Goal: Task Accomplishment & Management: Manage account settings

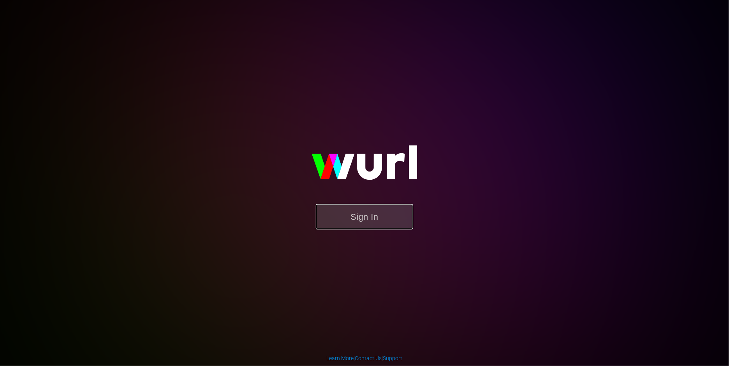
click at [355, 226] on button "Sign In" at bounding box center [364, 216] width 97 height 25
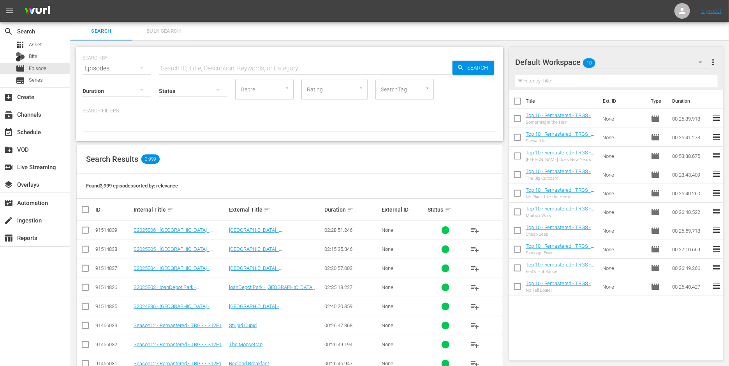
click at [420, 162] on div "Search Results 3,999" at bounding box center [290, 159] width 426 height 28
click at [41, 127] on div "event_available Schedule" at bounding box center [22, 130] width 44 height 7
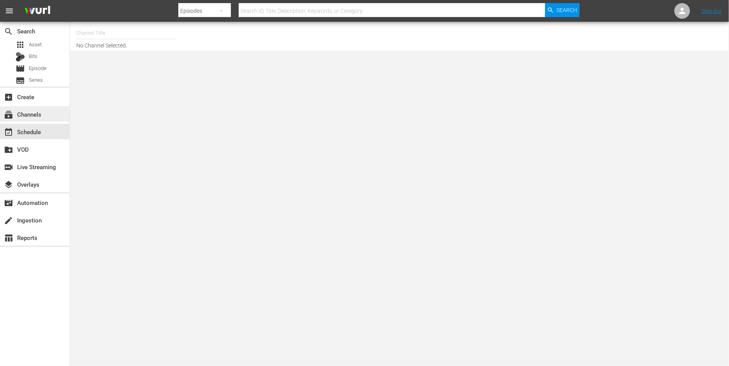
click at [35, 108] on div "subscriptions Channels" at bounding box center [35, 114] width 70 height 16
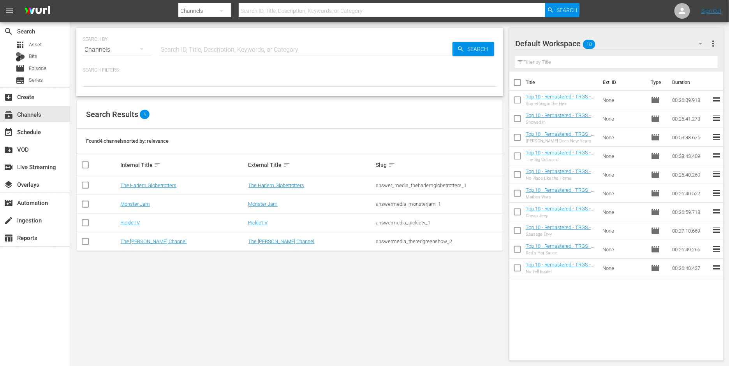
click at [230, 139] on div "Found 4 channels sorted by: relevance" at bounding box center [290, 141] width 426 height 25
drag, startPoint x: 209, startPoint y: 142, endPoint x: 83, endPoint y: 143, distance: 126.6
click at [83, 143] on div "Found 4 channels sorted by: relevance" at bounding box center [290, 141] width 426 height 25
click at [629, 43] on div "Default Workspace 10" at bounding box center [612, 44] width 195 height 22
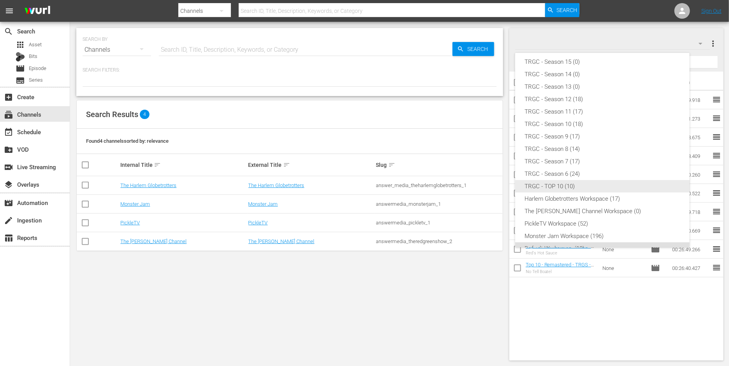
scroll to position [55, 0]
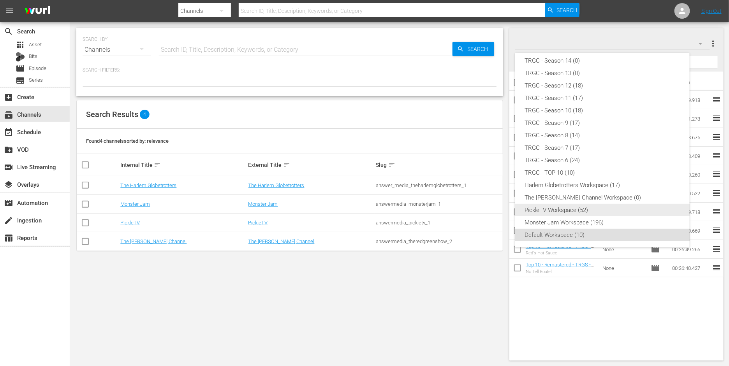
click at [572, 208] on div "PickleTV Workspace (52)" at bounding box center [603, 210] width 156 height 12
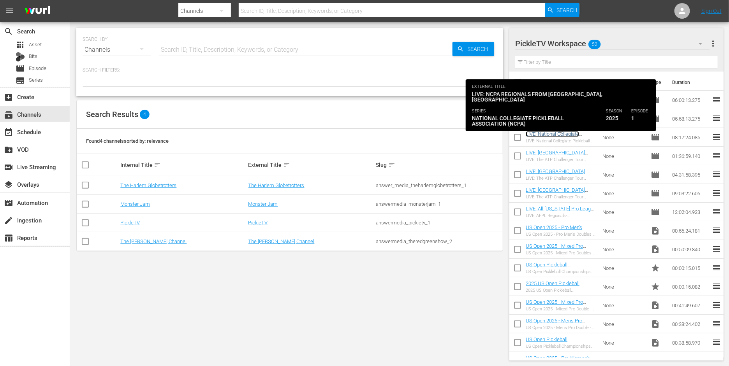
click at [565, 131] on link "LIVE: National Collegiate Pickleball Association - 10/5/2025 -Noblesville, IN" at bounding box center [560, 142] width 69 height 23
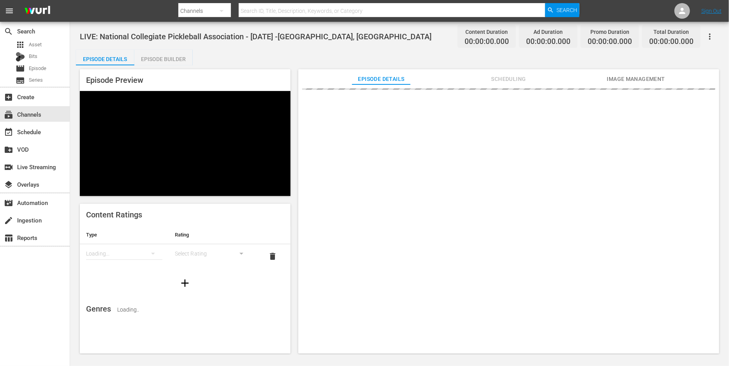
click at [708, 37] on icon "button" at bounding box center [709, 36] width 9 height 9
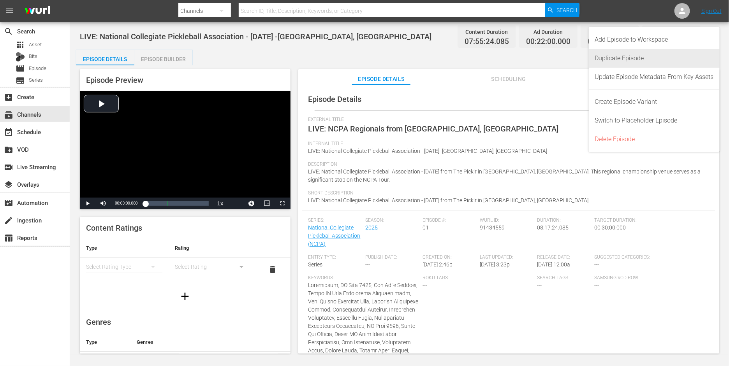
click at [683, 63] on div "Duplicate Episode" at bounding box center [654, 58] width 119 height 19
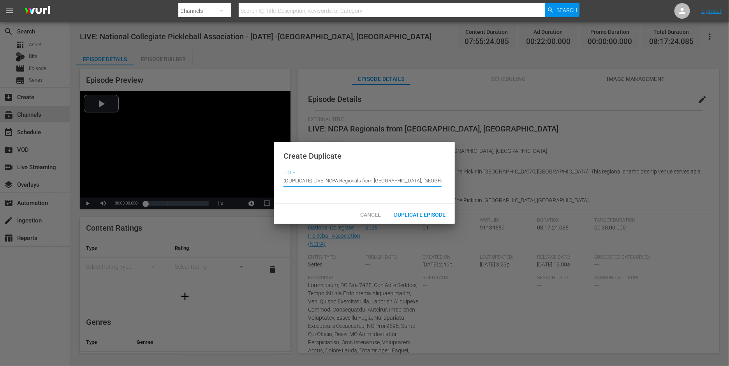
drag, startPoint x: 314, startPoint y: 180, endPoint x: 280, endPoint y: 180, distance: 34.3
click at [280, 180] on div "Create Duplicate Title Episode Title (DUPLICATE) LIVE: NCPA Regionals from Nobl…" at bounding box center [364, 173] width 181 height 62
click at [352, 181] on input "LIVE: NCPA Regionals from Noblesville, IN" at bounding box center [363, 180] width 158 height 19
click at [361, 180] on input "LIVE: NCPA Regionals from Orem, IN" at bounding box center [363, 180] width 158 height 19
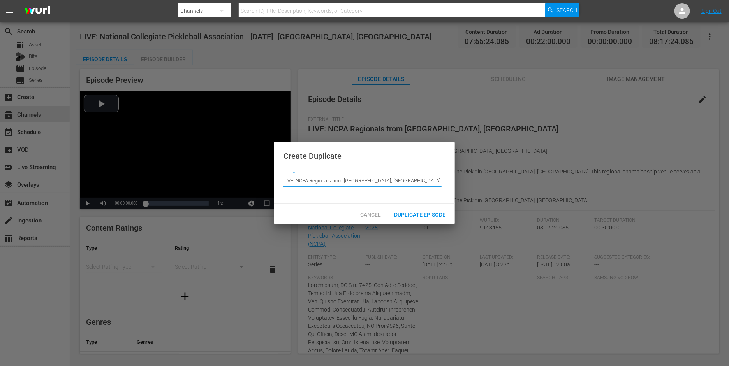
click at [361, 180] on input "LIVE: NCPA Regionals from Orem, IN" at bounding box center [363, 180] width 158 height 19
type input "LIVE: NCPA Regionals from Orem, UT"
click at [410, 209] on div "Duplicate Episode" at bounding box center [420, 214] width 64 height 14
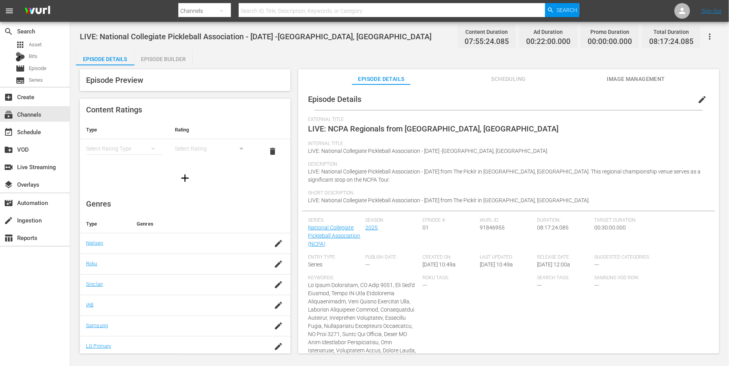
click at [700, 95] on span "edit" at bounding box center [701, 99] width 9 height 9
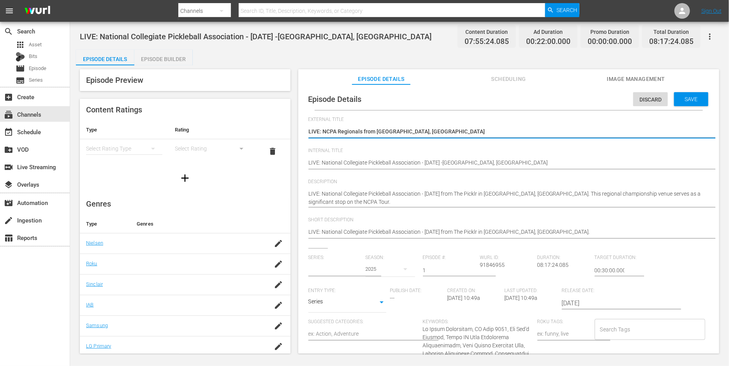
type input "National Collegiate Pickleball Association (NCPA)"
click at [415, 133] on textarea "LIVE: NCPA Regionals from Orem, UT" at bounding box center [506, 132] width 397 height 9
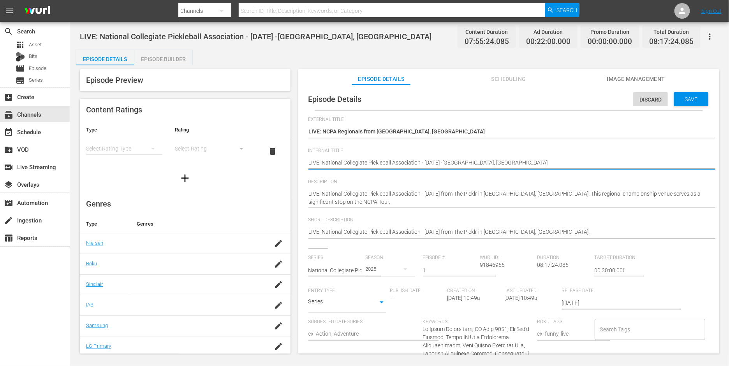
type textarea "LIVE: National Collegiate Pickleball Association - 10//2025 -Noblesville, IN"
type textarea "LIVE: National Collegiate Pickleball Association - 10/1/2025 -Noblesville, IN"
type textarea "LIVE: National Collegiate Pickleball Association - 10/11/2025 -Noblesville, IN"
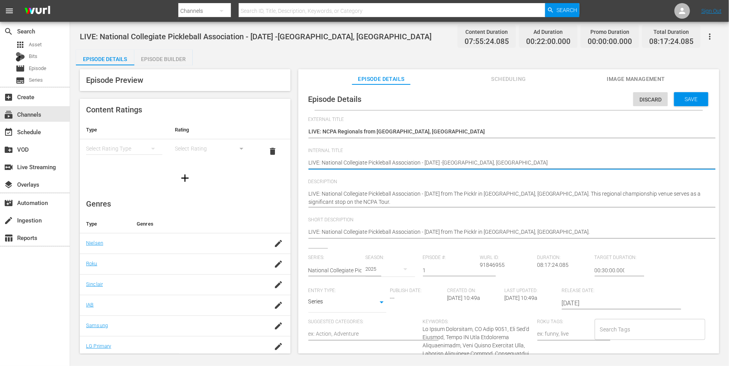
type textarea "LIVE: National Collegiate Pickleball Association - 10/11/2025 -Noblesville, IN"
click at [462, 165] on textarea "LIVE: National Collegiate Pickleball Association - 10/5/2025 -Noblesville, IN" at bounding box center [506, 163] width 397 height 9
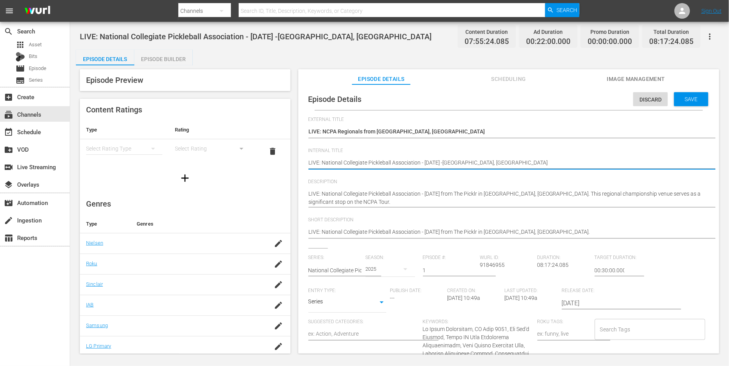
click at [462, 165] on textarea "LIVE: National Collegiate Pickleball Association - 10/5/2025 -Noblesville, IN" at bounding box center [506, 163] width 397 height 9
type textarea "LIVE: National Collegiate Pickleball Association - 10/11/2025 -O, IN"
type textarea "LIVE: National Collegiate Pickleball Association - 10/11/2025 -Or, IN"
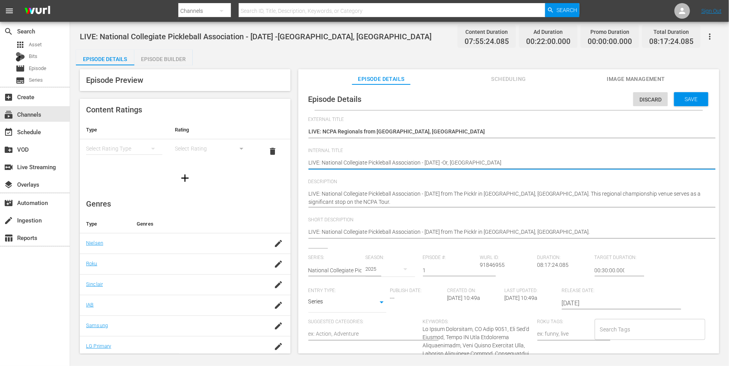
type textarea "LIVE: National Collegiate Pickleball Association - 10/11/2025 -Ore, IN"
type textarea "LIVE: National Collegiate Pickleball Association - 10/11/2025 -Orem, IN"
click at [475, 162] on textarea "LIVE: National Collegiate Pickleball Association - 10/5/2025 -Noblesville, IN" at bounding box center [506, 163] width 397 height 9
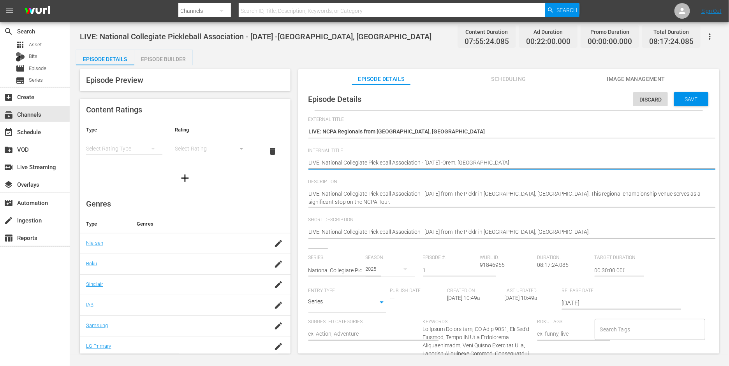
click at [475, 162] on textarea "LIVE: National Collegiate Pickleball Association - 10/5/2025 -Noblesville, IN" at bounding box center [506, 163] width 397 height 9
type textarea "LIVE: National Collegiate Pickleball Association - 10/11/2025 -Orem, U"
type textarea "LIVE: National Collegiate Pickleball Association - 10/11/2025 -Orem, UT"
drag, startPoint x: 479, startPoint y: 160, endPoint x: 311, endPoint y: 157, distance: 168.3
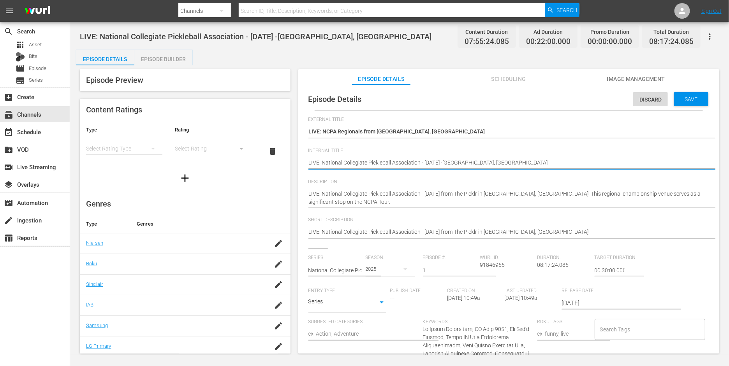
click at [311, 157] on div "LIVE: National Collegiate Pickleball Association - 10/5/2025 -Noblesville, IN L…" at bounding box center [506, 163] width 397 height 19
type textarea "LIVE: National Collegiate Pickleball Association - 10/11/2025 -Orem, UT"
drag, startPoint x: 307, startPoint y: 193, endPoint x: 347, endPoint y: 193, distance: 39.7
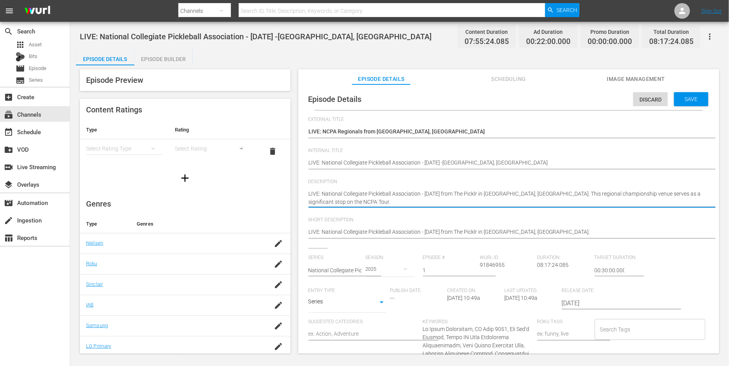
drag, startPoint x: 309, startPoint y: 196, endPoint x: 500, endPoint y: 193, distance: 191.6
click at [528, 193] on textarea "LIVE: National Collegiate Pickleball Association - 10/5/2025 from The Picklr in…" at bounding box center [506, 198] width 397 height 16
paste textarea "11/2025 -Orem, UT"
type textarea "LIVE: National Collegiate Pickleball Association - 10/11/2025 -Orem, UT. This r…"
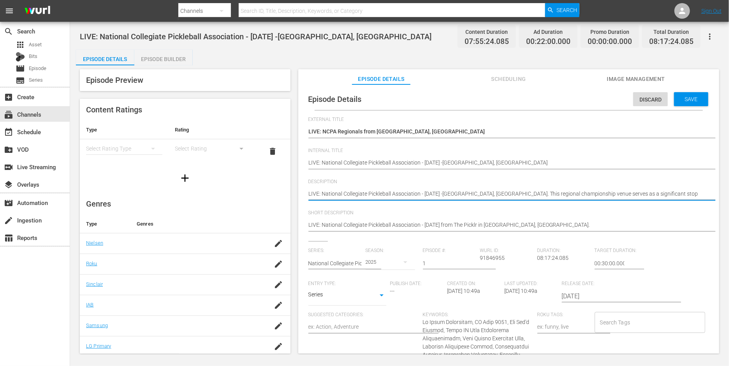
type textarea "LIVE: National Collegiate Pickleball Association - 10/11/2025 -Orem, UT. This r…"
click at [462, 195] on textarea "LIVE: National Collegiate Pickleball Association - 10/5/2025 from The Picklr in…" at bounding box center [506, 194] width 397 height 9
click at [456, 195] on textarea "LIVE: National Collegiate Pickleball Association - 10/5/2025 from The Picklr in…" at bounding box center [506, 194] width 397 height 9
type textarea "LIVE: National Collegiate Pickleball Association - 10/11/2025 Orem, UT. This re…"
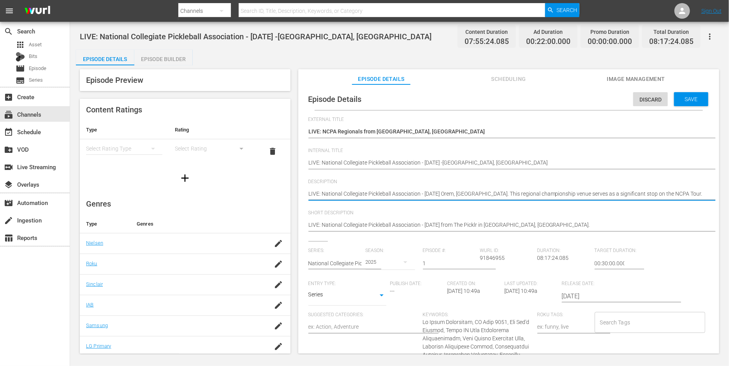
type textarea "LIVE: National Collegiate Pickleball Association - 10/11/2025 Orem, UT. This re…"
type textarea "LIVE: National Collegiate Pickleball Association - 10/11/2025 fOrem, UT. This r…"
type textarea "LIVE: National Collegiate Pickleball Association - 10/11/2025 frOrem, UT. This …"
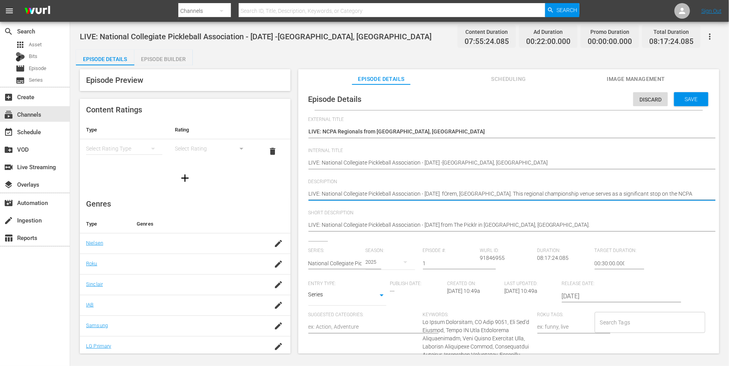
type textarea "LIVE: National Collegiate Pickleball Association - 10/11/2025 frOrem, UT. This …"
type textarea "LIVE: National Collegiate Pickleball Association - 10/11/2025 froOrem, UT. This…"
type textarea "LIVE: National Collegiate Pickleball Association - 10/11/2025 fromOrem, UT. Thi…"
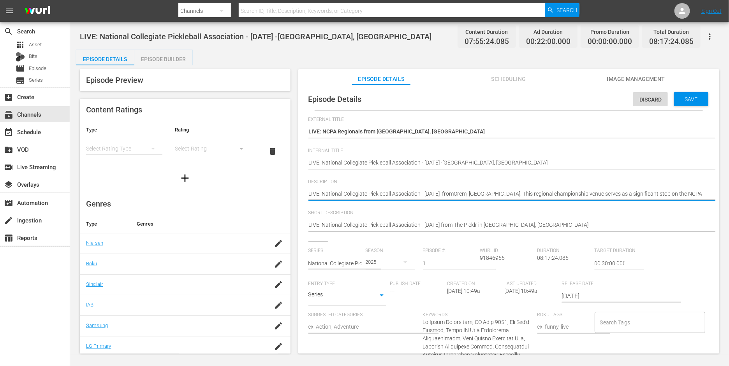
type textarea "LIVE: National Collegiate Pickleball Association - 10/11/2025 from Orem, UT. Th…"
type textarea "LIVE: National Collegiate Pickleball Association - 10/11/2025 from COrem, UT. T…"
type textarea "LIVE: National Collegiate Pickleball Association - 10/11/2025 from ClOrem, UT. …"
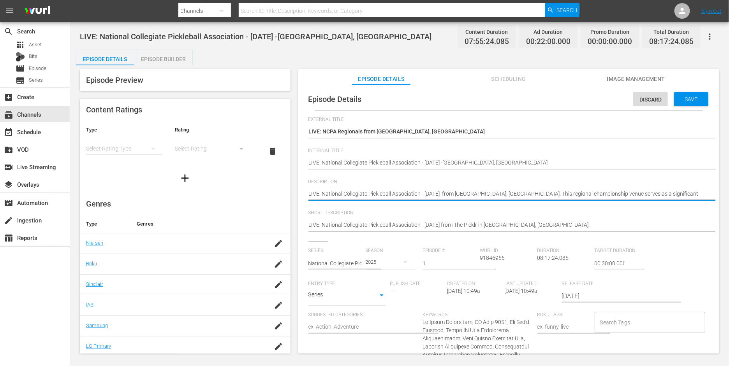
type textarea "LIVE: National Collegiate Pickleball Association - 10/11/2025 from ClOrem, UT. …"
type textarea "LIVE: National Collegiate Pickleball Association - 10/11/2025 from CluOrem, UT.…"
type textarea "LIVE: National Collegiate Pickleball Association - 10/11/2025 from ClubOrem, UT…"
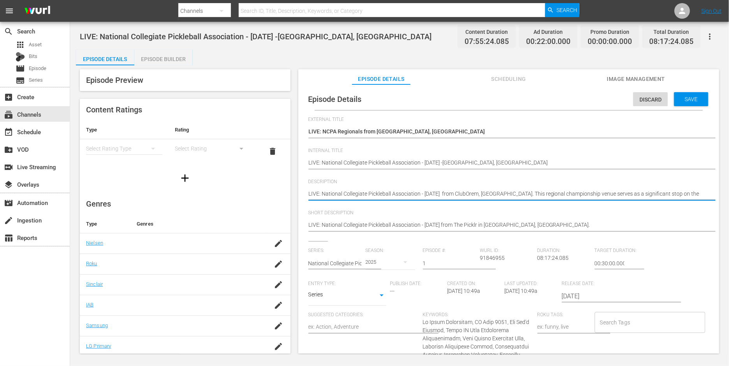
type textarea "LIVE: National Collegiate Pickleball Association - 10/11/2025 from Club Orem, U…"
type textarea "LIVE: National Collegiate Pickleball Association - 10/11/2025 from Club POrem, …"
type textarea "LIVE: National Collegiate Pickleball Association - 10/11/2025 from Club PiOrem,…"
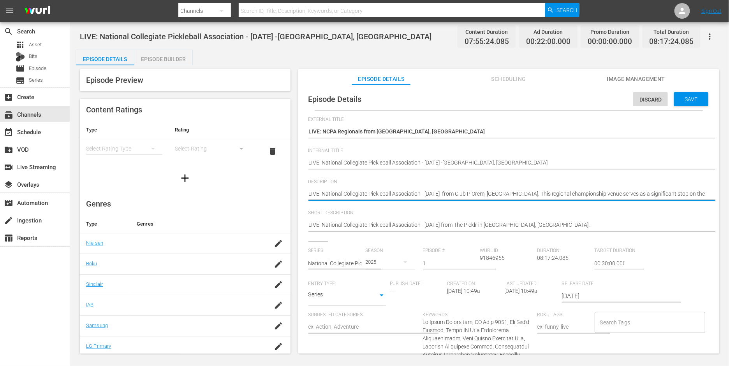
type textarea "LIVE: National Collegiate Pickleball Association - 10/11/2025 from Club PicOrem…"
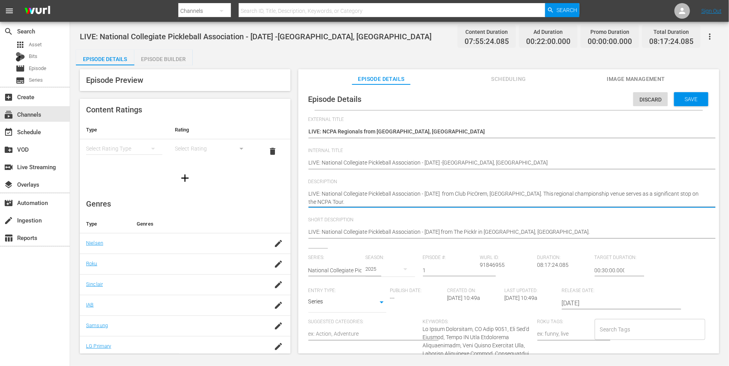
type textarea "LIVE: National Collegiate Pickleball Association - 10/11/2025 from Club PickOre…"
type textarea "LIVE: National Collegiate Pickleball Association - 10/11/2025 from Club PicklOr…"
type textarea "LIVE: National Collegiate Pickleball Association - 10/11/2025 from Club PickleO…"
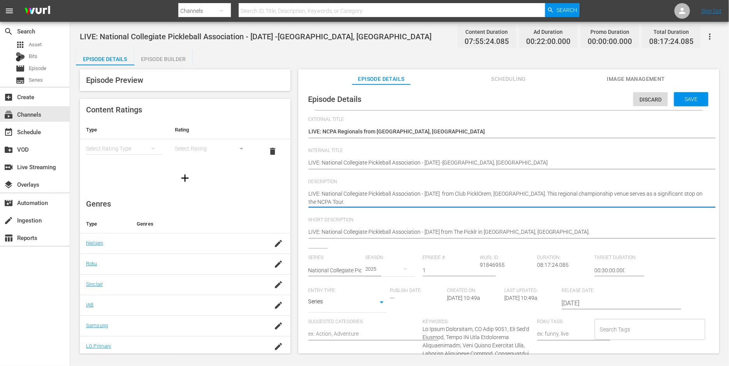
type textarea "LIVE: National Collegiate Pickleball Association - 10/11/2025 from Club PickleO…"
type textarea "LIVE: National Collegiate Pickleball Association - 10/11/2025 from Club Pickleb…"
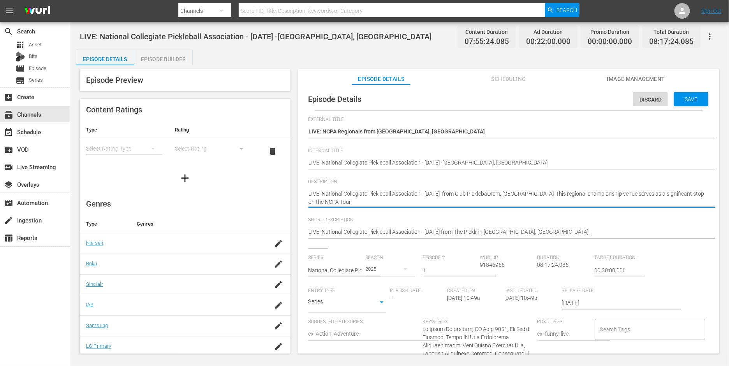
type textarea "LIVE: National Collegiate Pickleball Association - 10/11/2025 from Club Pickleb…"
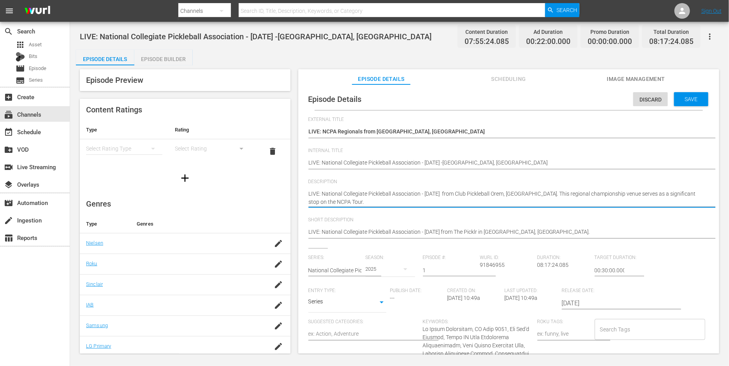
type textarea "LIVE: National Collegiate Pickleball Association - 10/11/2025 from Club Pickleb…"
drag, startPoint x: 532, startPoint y: 200, endPoint x: 306, endPoint y: 192, distance: 225.6
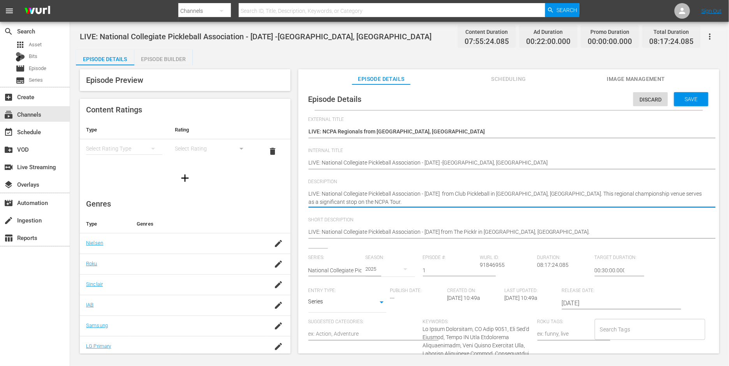
click at [394, 197] on textarea "LIVE: National Collegiate Pickleball Association - 10/5/2025 from The Picklr in…" at bounding box center [506, 198] width 397 height 16
drag, startPoint x: 532, startPoint y: 193, endPoint x: 308, endPoint y: 195, distance: 223.9
type textarea "LIVE: National Collegiate Pickleball Association - 10/11/2025 from Club Pickleb…"
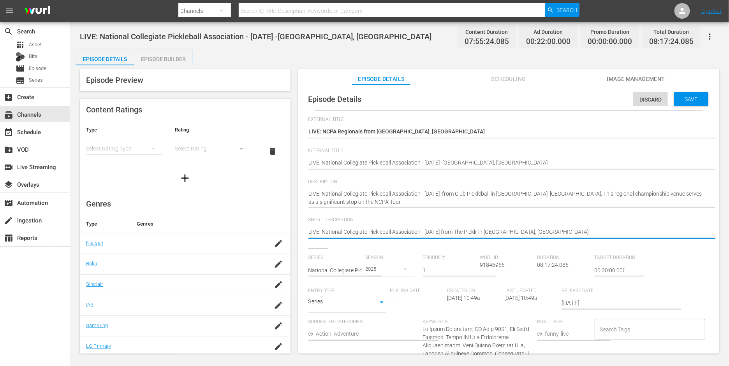
drag, startPoint x: 542, startPoint y: 228, endPoint x: 300, endPoint y: 231, distance: 242.2
click at [315, 232] on textarea "LIVE: National Collegiate Pickleball Association - 10/5/2025 from The Picklr in…" at bounding box center [506, 232] width 397 height 9
paste textarea "11/2025 from Club Pickleball in Orem, UT"
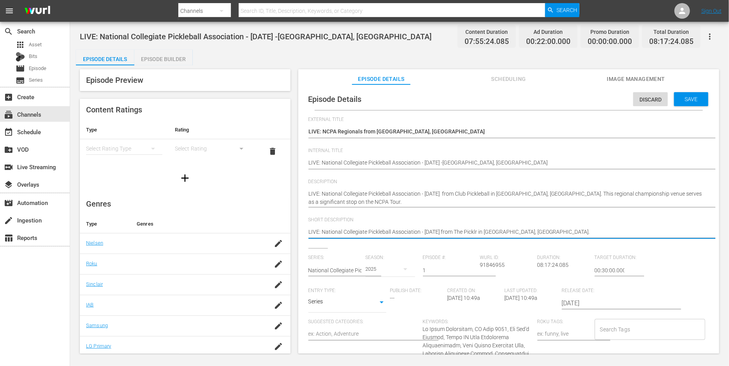
type textarea "LIVE: National Collegiate Pickleball Association - 10/11/2025 from Club Pickleb…"
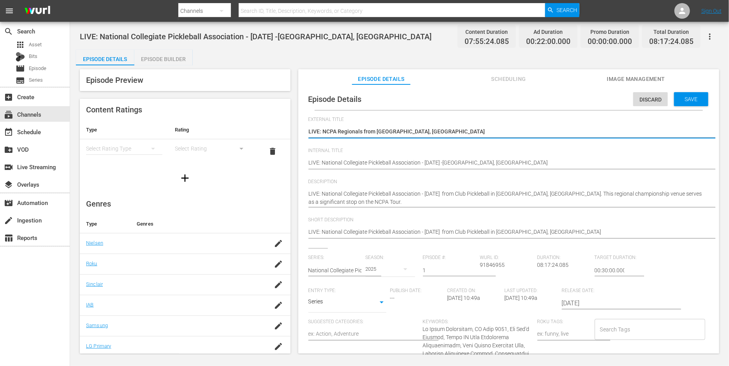
type textarea "LIVE: NCPA Regionals from Orem, UT"
type textarea "LIVE: NCPA Regionals from Orem, UT `"
type textarea "LIVE: NCPA Regionals from Orem, UT"
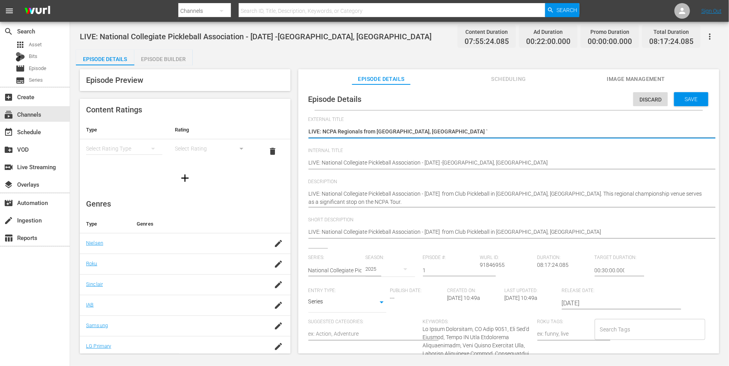
type textarea "LIVE: NCPA Regionals from Orem, UT"
type textarea "LIVE: NCPA Regionals from Orem, UT 1"
type textarea "LIVE: NCPA Regionals from Orem, UT 10"
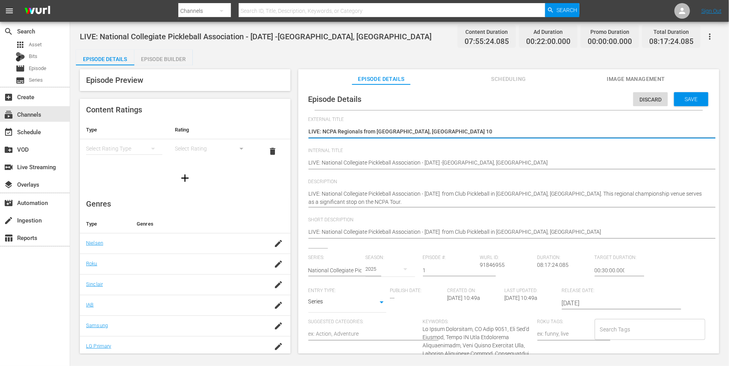
type textarea "LIVE: NCPA Regionals from Orem, UT 10/"
type textarea "LIVE: NCPA Regionals from Orem, UT 10/1"
type textarea "LIVE: NCPA Regionals from Orem, UT 10/11"
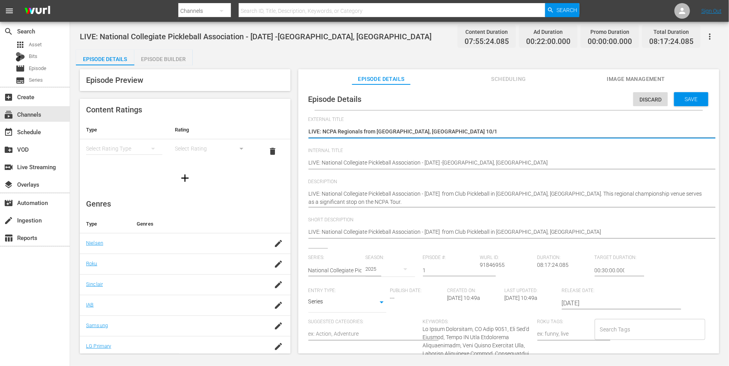
type textarea "LIVE: NCPA Regionals from Orem, UT 10/11"
type textarea "LIVE: NCPA Regionals from Orem, UT 10/11/"
type textarea "LIVE: NCPA Regionals from Orem, UT 10/11/2"
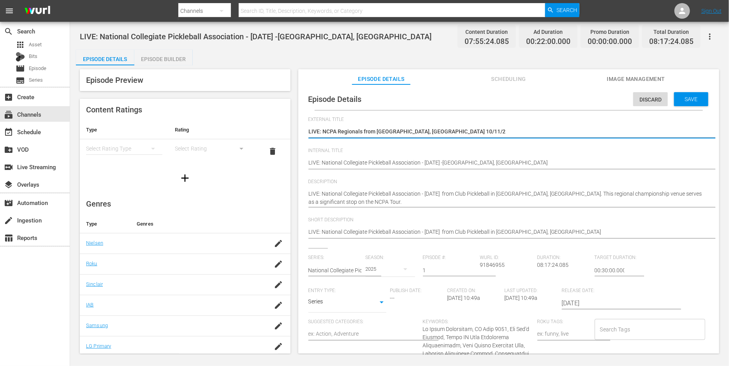
type textarea "LIVE: NCPA Regionals from Orem, UT 10/11/25"
click at [423, 134] on textarea "LIVE: NCPA Regionals from Orem, UT" at bounding box center [506, 132] width 397 height 9
type textarea "LIVE: NCPA Regionals from Orem, UT 10/11/25"
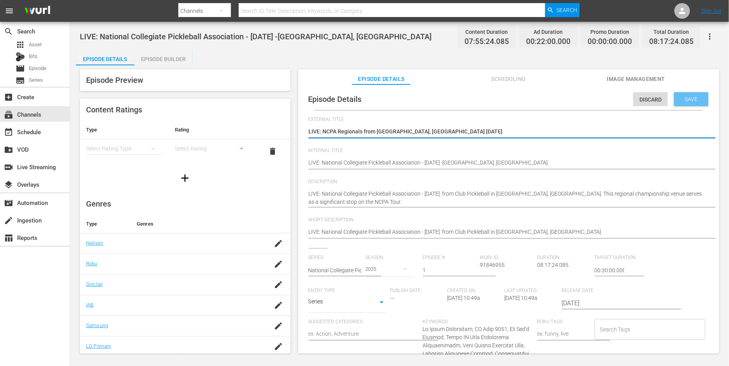
click at [677, 95] on div "Save" at bounding box center [691, 99] width 34 height 14
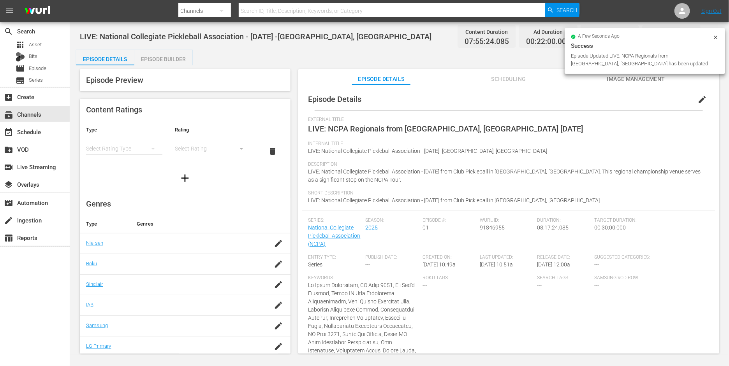
click at [180, 58] on div "Episode Builder" at bounding box center [163, 59] width 58 height 19
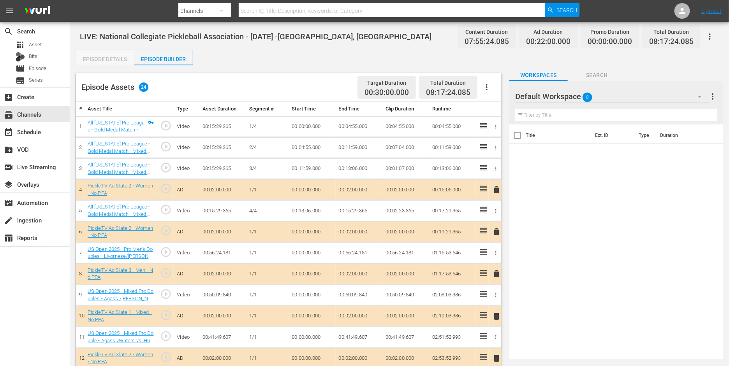
click at [113, 54] on div "Episode Details" at bounding box center [105, 59] width 58 height 19
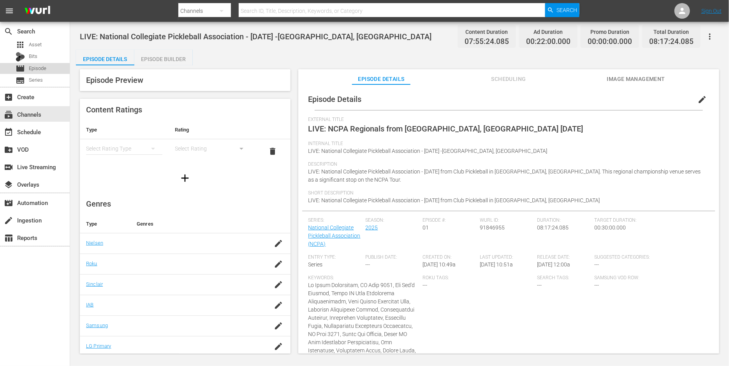
click at [32, 67] on span "Episode" at bounding box center [38, 69] width 18 height 8
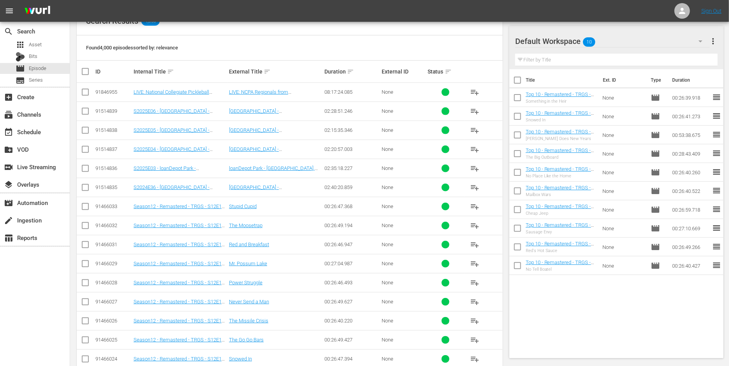
scroll to position [135, 0]
click at [676, 39] on div "Default Workspace 10" at bounding box center [612, 41] width 195 height 22
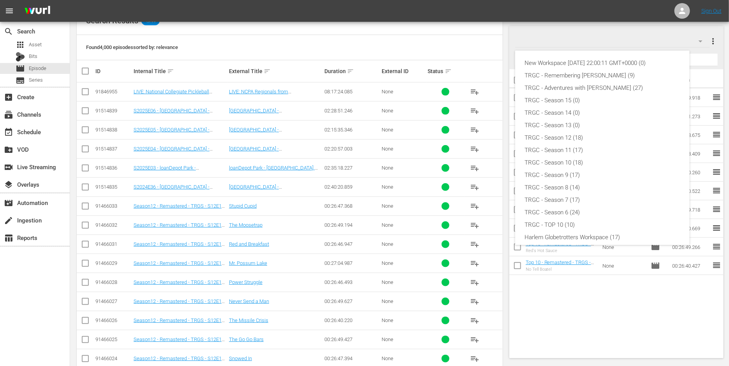
scroll to position [55, 0]
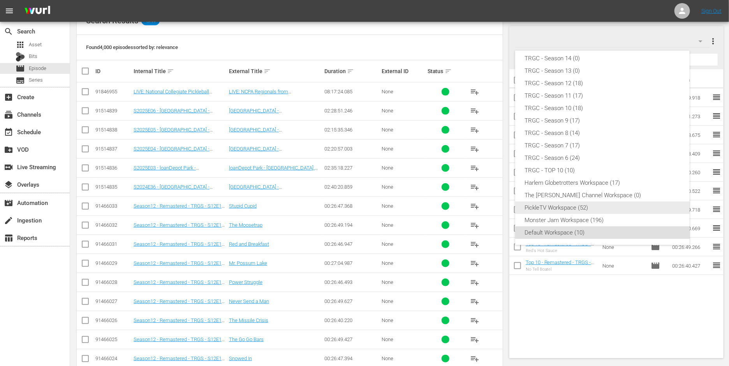
click at [586, 206] on div "PickleTV Workspace (52)" at bounding box center [603, 208] width 156 height 12
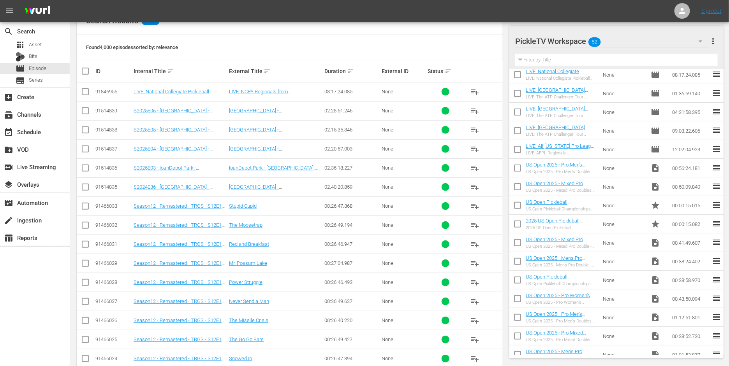
scroll to position [0, 0]
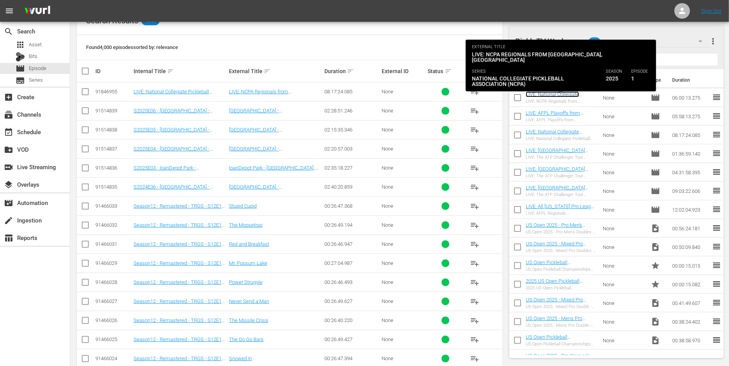
click at [564, 95] on link "LIVE: National Collegiate Pickleball Association - 10/4/2025 - Noblesville, IN" at bounding box center [560, 103] width 69 height 23
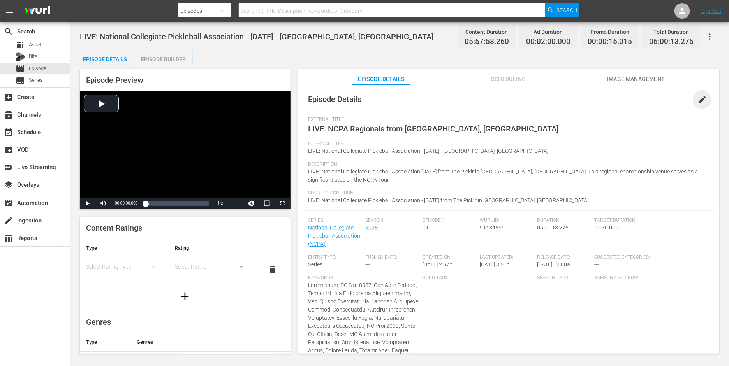
click at [701, 102] on span "edit" at bounding box center [701, 99] width 9 height 9
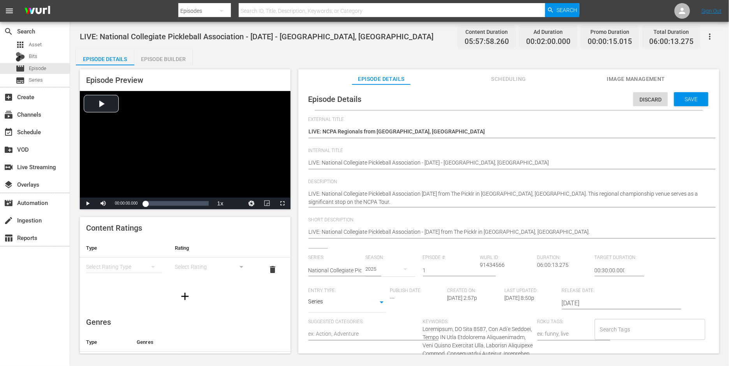
click at [715, 36] on button "button" at bounding box center [710, 36] width 19 height 19
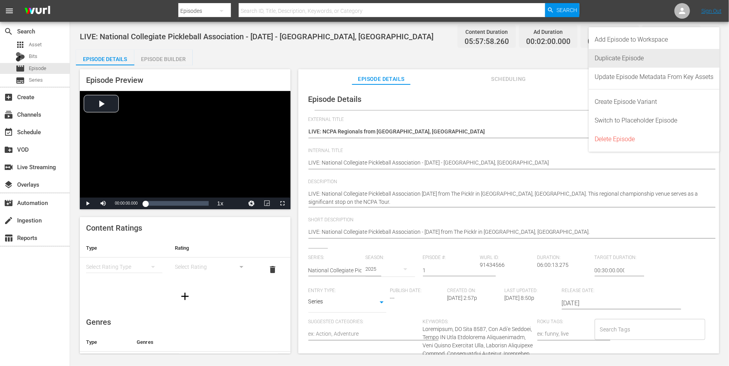
click at [685, 59] on div "Duplicate Episode" at bounding box center [654, 58] width 119 height 19
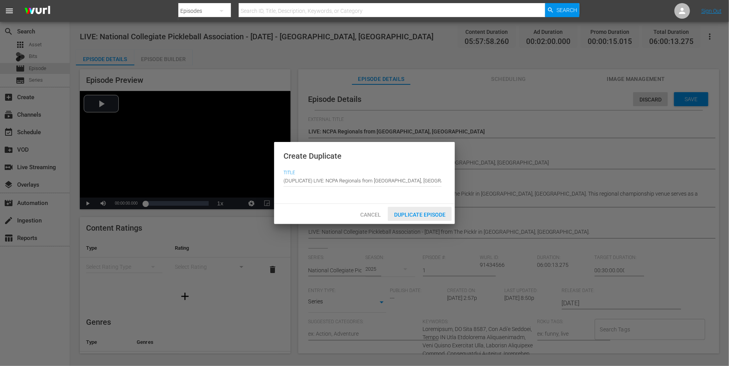
click at [428, 218] on div "Duplicate Episode" at bounding box center [420, 214] width 64 height 14
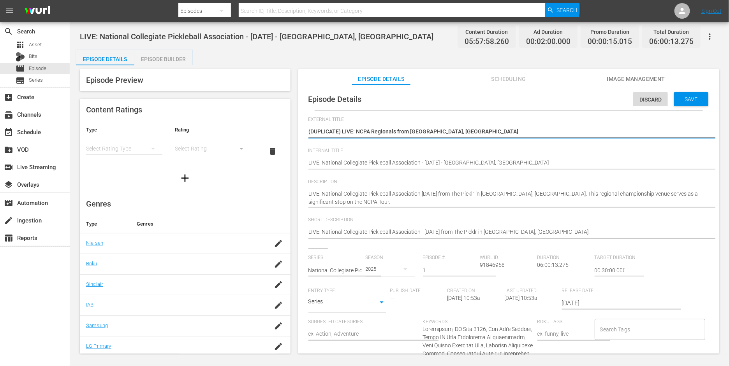
drag, startPoint x: 342, startPoint y: 133, endPoint x: 301, endPoint y: 132, distance: 40.9
type textarea "LIVE: NCPA Regionals from Noblesville, IN"
click at [353, 134] on textarea "(DUPLICATE) LIVE: NCPA Regionals from Noblesville, IN" at bounding box center [506, 132] width 397 height 9
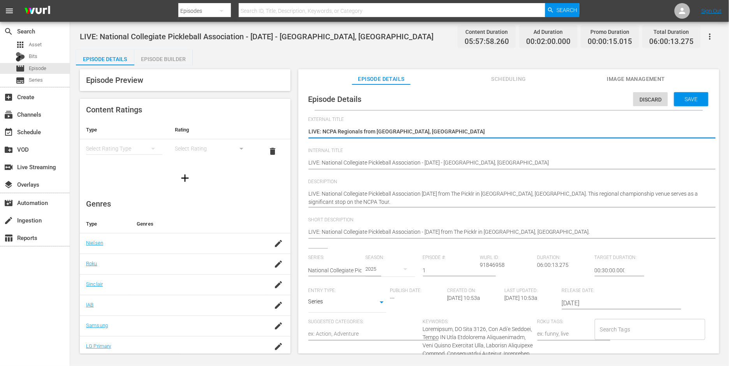
click at [387, 130] on textarea "(DUPLICATE) LIVE: NCPA Regionals from Noblesville, IN" at bounding box center [506, 132] width 397 height 9
type textarea "LIVE: NCPA Regionals from O, IN"
type textarea "LIVE: NCPA Regionals from Or, IN"
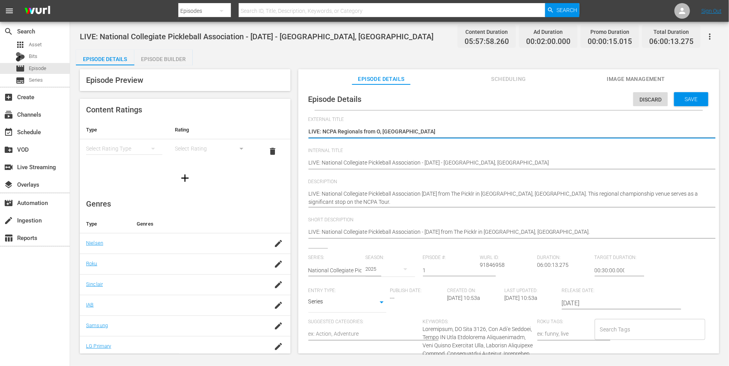
type textarea "LIVE: NCPA Regionals from Or, IN"
type textarea "LIVE: NCPA Regionals from Ore, IN"
type textarea "LIVE: NCPA Regionals from Orem, IN"
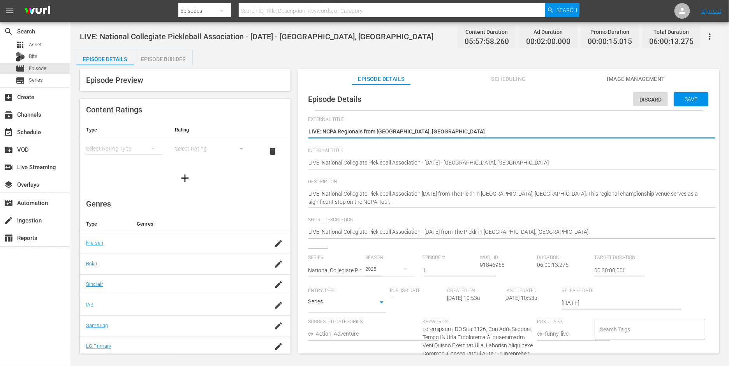
click at [394, 131] on textarea "(DUPLICATE) LIVE: NCPA Regionals from Noblesville, IN" at bounding box center [506, 132] width 397 height 9
type textarea "LIVE: NCPA Regionals from Orem, U"
type textarea "LIVE: NCPA Regionals from Orem, UT"
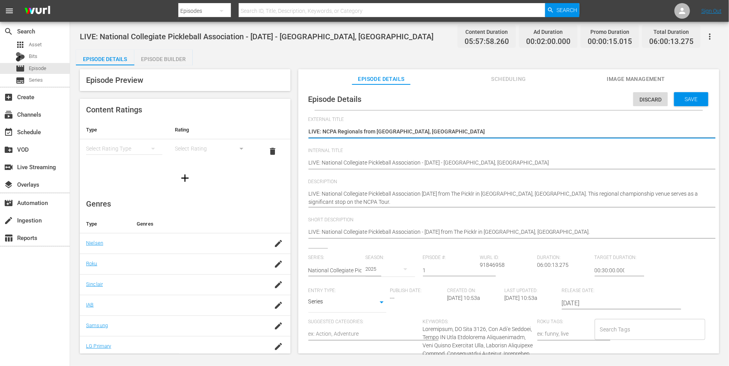
type textarea "LIVE: NCPA Regionals from Orem, UT"
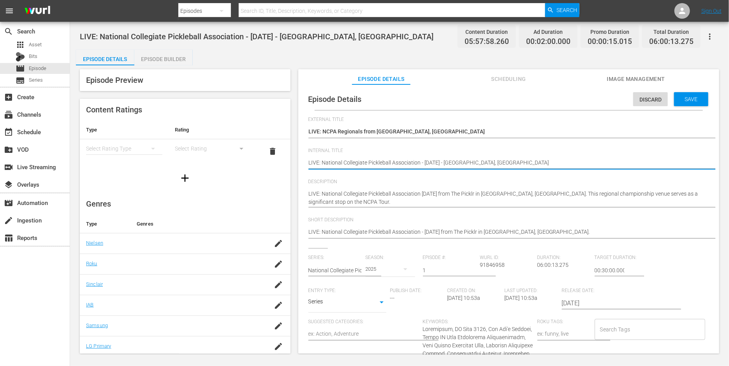
type textarea "LIVE: National Collegiate Pickleball Association - 10//2025 - Noblesville, IN"
type textarea "LIVE: National Collegiate Pickleball Association - 10/1/2025 - Noblesville, IN"
type textarea "LIVE: National Collegiate Pickleball Association - 10/12/2025 - Noblesville, IN"
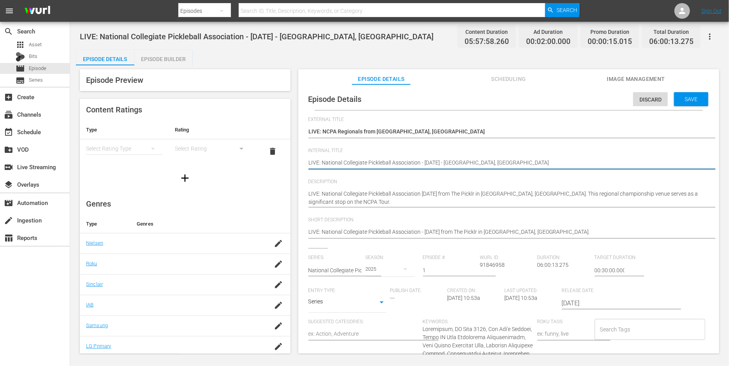
type textarea "LIVE: National Collegiate Pickleball Association - 10/12/2025 - Noblesville, IN"
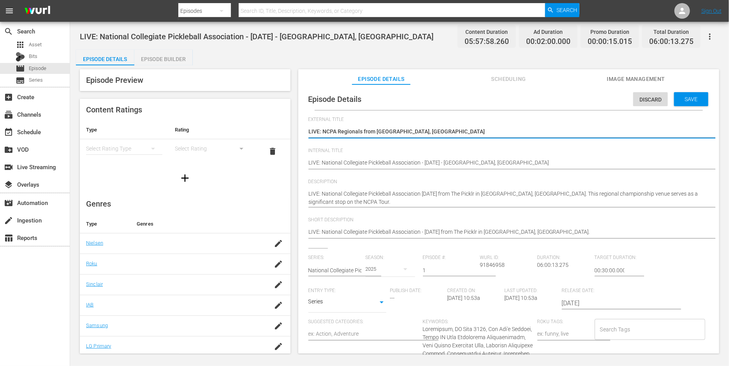
type textarea "LIVE: NCPA Regionals from Orem, UT"
type textarea "LIVE: NCPA Regionals from Orem, UT -"
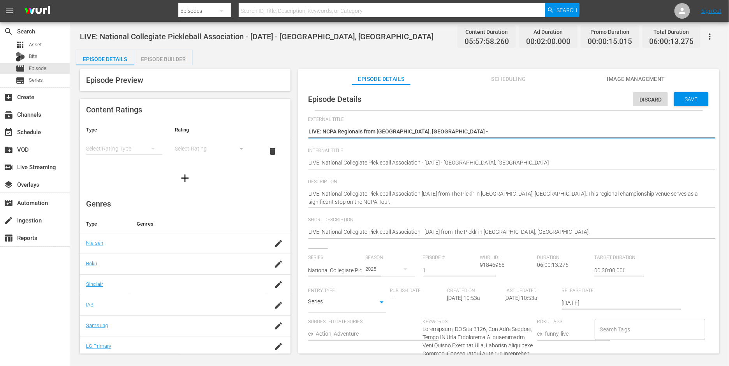
type textarea "LIVE: NCPA Regionals from Orem, UT -"
type textarea "LIVE: NCPA Regionals from Orem, UT - 1"
type textarea "LIVE: NCPA Regionals from Orem, UT - 10"
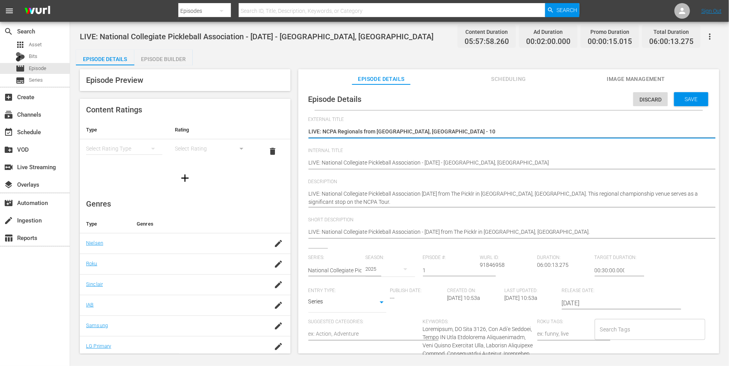
type textarea "LIVE: NCPA Regionals from Orem, UT - 10/"
type textarea "LIVE: NCPA Regionals from Orem, UT - 10/2"
type textarea "LIVE: NCPA Regionals from Orem, UT - 10/"
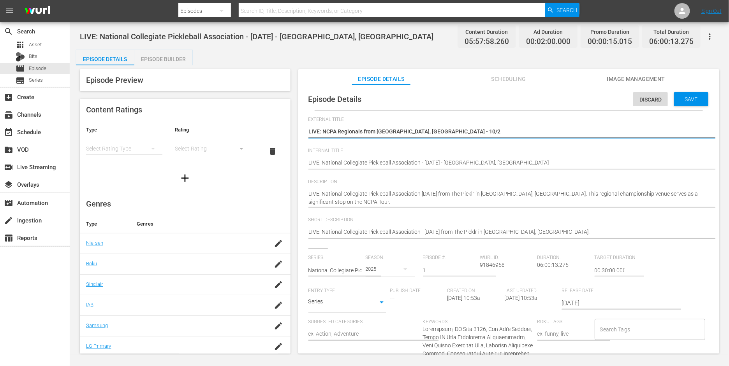
type textarea "LIVE: NCPA Regionals from Orem, UT - 10/"
type textarea "LIVE: NCPA Regionals from Orem, UT - 10/1"
type textarea "LIVE: NCPA Regionals from Orem, UT - 10/12"
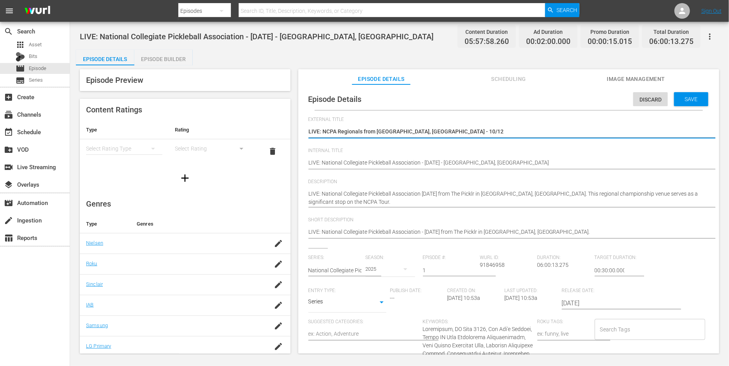
type textarea "LIVE: NCPA Regionals from Orem, UT - 10/12/"
type textarea "LIVE: NCPA Regionals from Orem, UT - 10/12/2"
type textarea "LIVE: NCPA Regionals from Orem, UT - 10/12/25"
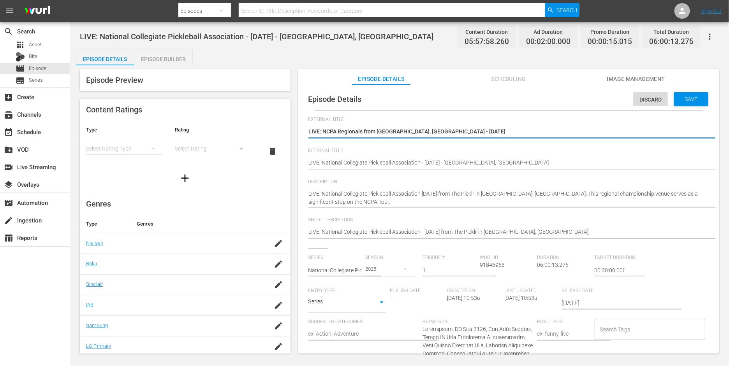
type textarea "LIVE: NCPA Regionals from Orem, UT - 10/12/25"
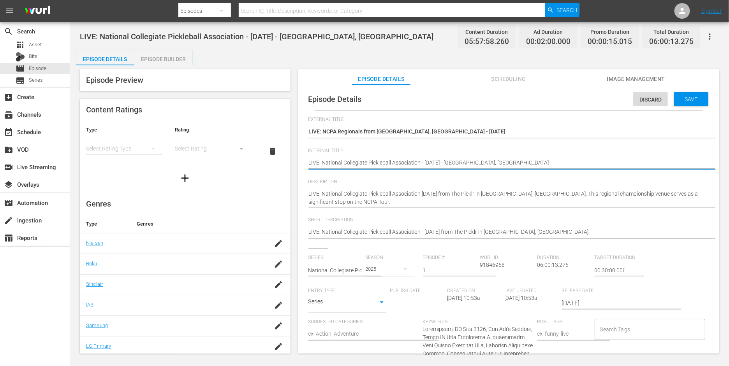
click at [471, 164] on textarea "LIVE: National Collegiate Pickleball Association - 10/4/2025 - Noblesville, IN" at bounding box center [506, 163] width 397 height 9
type textarea "LIVE: National Collegiate Pickleball Association - 10/12/2025 - O, IN"
type textarea "LIVE: National Collegiate Pickleball Association - 10/12/2025 - Or, IN"
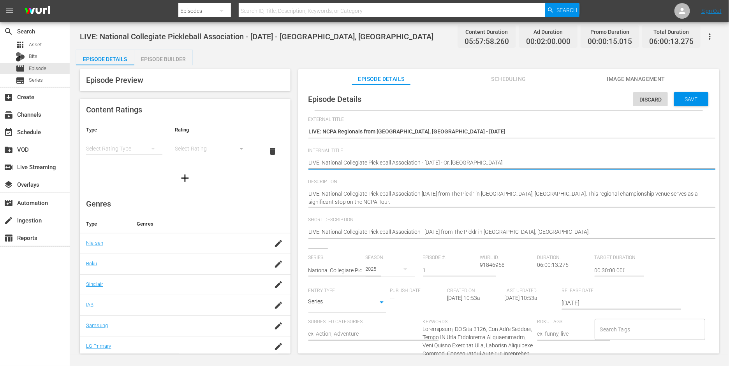
type textarea "LIVE: National Collegiate Pickleball Association - 10/12/2025 - Ore, IN"
type textarea "LIVE: National Collegiate Pickleball Association - 10/12/2025 - Orem, IN"
click at [475, 163] on textarea "LIVE: National Collegiate Pickleball Association - 10/4/2025 - Noblesville, IN" at bounding box center [506, 163] width 397 height 9
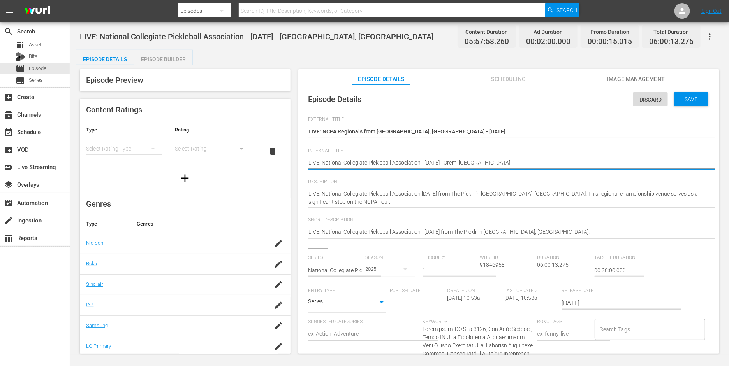
click at [475, 163] on textarea "LIVE: National Collegiate Pickleball Association - 10/4/2025 - Noblesville, IN" at bounding box center [506, 163] width 397 height 9
type textarea "LIVE: National Collegiate Pickleball Association - 10/12/2025 - Orem, U"
type textarea "LIVE: National Collegiate Pickleball Association - 10/12/2025 - Orem, UT"
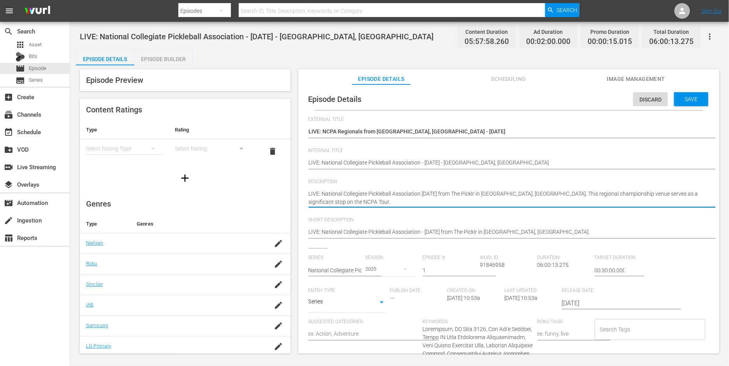
type textarea "LIVE: National Collegiate Pickleball Association 10//2025 from The Picklr in No…"
type textarea "LIVE: National Collegiate Pickleball Association 10/1/2025 from The Picklr in N…"
type textarea "LIVE: National Collegiate Pickleball Association 10/12/2025 from The Picklr in …"
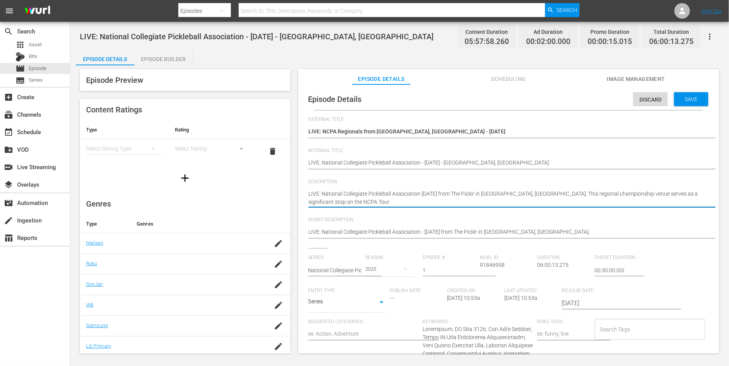
type textarea "LIVE: National Collegiate Pickleball Association 10/12/2025 from The Picklr in …"
click at [477, 194] on textarea "LIVE: National Collegiate Pickleball Association 10/4/2025 from The Picklr in N…" at bounding box center [506, 198] width 397 height 16
type textarea "LIVE: National Collegiate Pickleball Association 10/12/2025 from The in Noblesv…"
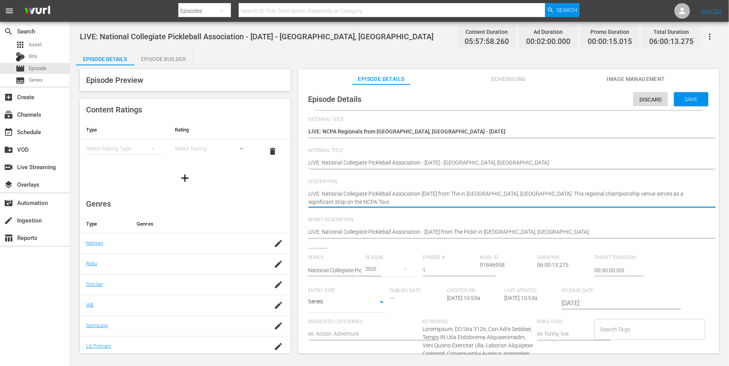
type textarea "LIVE: National Collegiate Pickleball Association 10/12/2025 from Th in Noblesvi…"
type textarea "LIVE: National Collegiate Pickleball Association 10/12/2025 from T in Noblesvil…"
type textarea "LIVE: National Collegiate Pickleball Association 10/12/2025 from in Noblesville…"
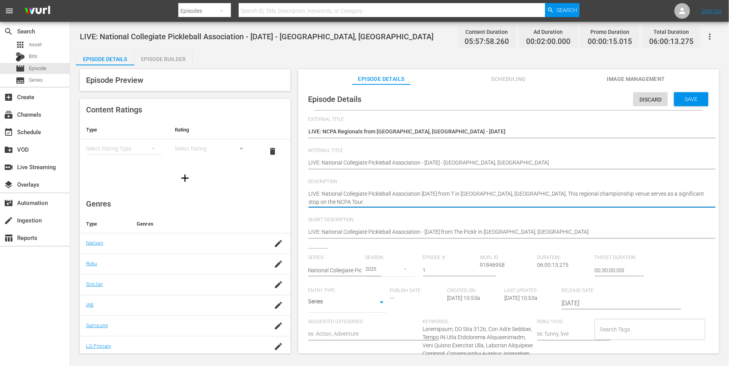
type textarea "LIVE: National Collegiate Pickleball Association 10/12/2025 from in Noblesville…"
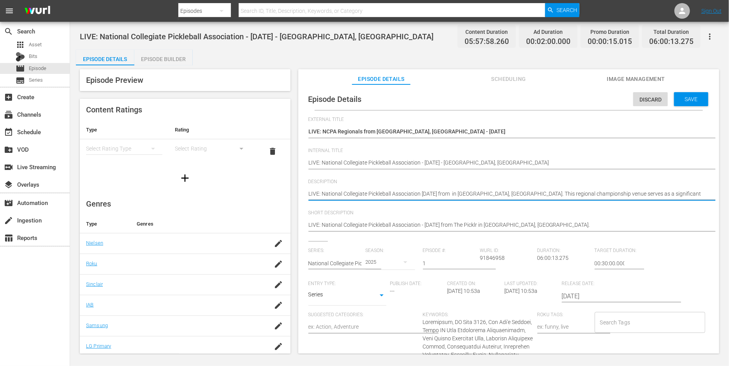
type textarea "LIVE: National Collegiate Pickleball Association 10/12/2025 from C in Noblesvil…"
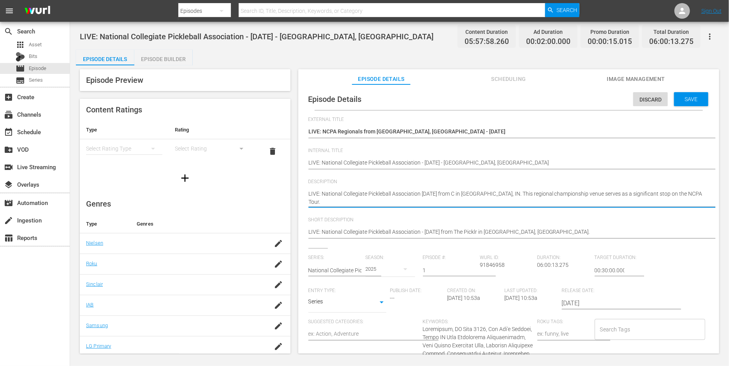
type textarea "LIVE: National Collegiate Pickleball Association 10/12/2025 from Cl in Noblesvi…"
type textarea "LIVE: National Collegiate Pickleball Association 10/12/2025 from Clu in Noblesv…"
type textarea "LIVE: National Collegiate Pickleball Association 10/12/2025 from Club in Nobles…"
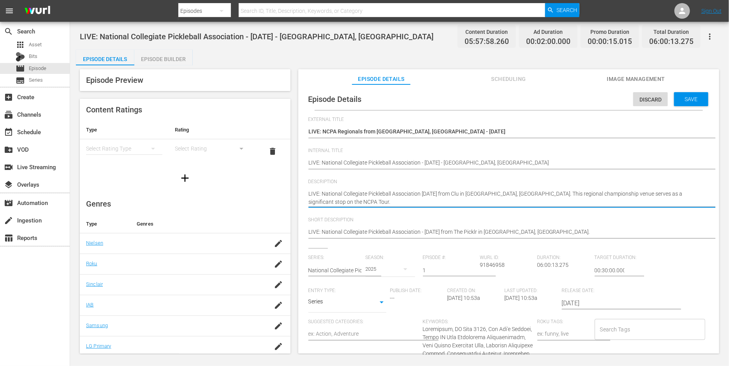
type textarea "LIVE: National Collegiate Pickleball Association 10/12/2025 from Club in Nobles…"
type textarea "LIVE: National Collegiate Pickleball Association 10/12/2025 from Club P in Nobl…"
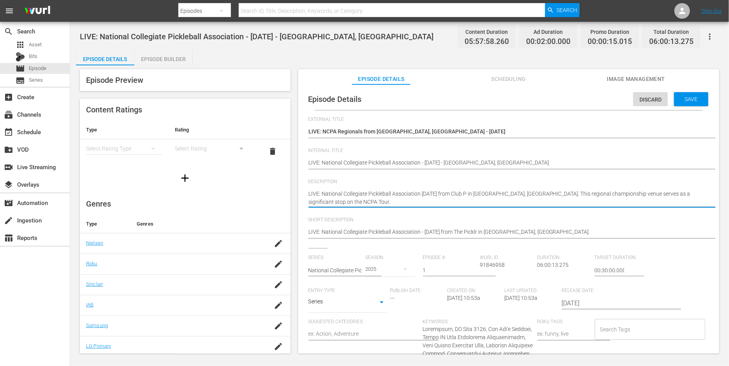
type textarea "LIVE: National Collegiate Pickleball Association 10/12/2025 from Club Pi in Nob…"
type textarea "LIVE: National Collegiate Pickleball Association 10/12/2025 from Club Pic in No…"
type textarea "LIVE: National Collegiate Pickleball Association 10/12/2025 from Club Pick in N…"
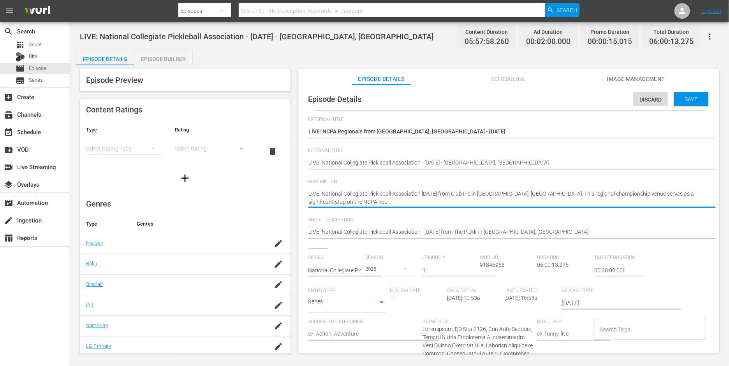
type textarea "LIVE: National Collegiate Pickleball Association 10/12/2025 from Club Pick in N…"
type textarea "LIVE: National Collegiate Pickleball Association 10/12/2025 from Club Pickl in …"
type textarea "LIVE: National Collegiate Pickleball Association 10/12/2025 from Club Pickle in…"
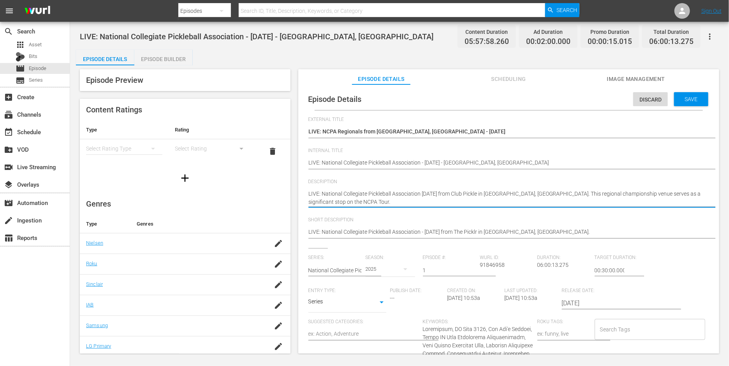
type textarea "LIVE: National Collegiate Pickleball Association 10/12/2025 from Club Pickleb i…"
type textarea "LIVE: National Collegiate Pickleball Association 10/12/2025 from Club Pickleba …"
type textarea "LIVE: National Collegiate Pickleball Association 10/12/2025 from Club Picklebal…"
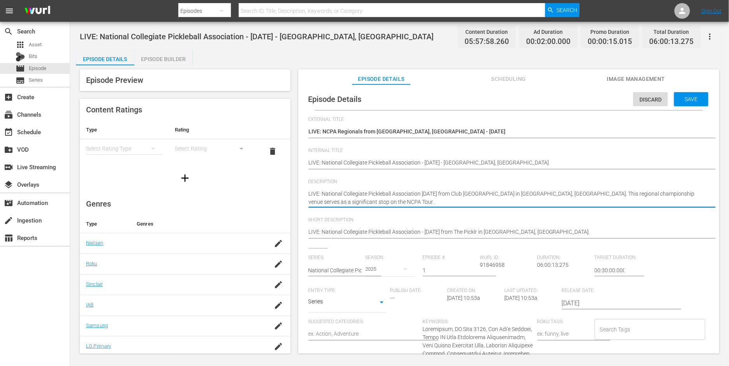
type textarea "LIVE: National Collegiate Pickleball Association 10/12/2025 from Club Picklebal…"
click at [518, 194] on textarea "LIVE: National Collegiate Pickleball Association 10/4/2025 from The Picklr in N…" at bounding box center [506, 198] width 397 height 16
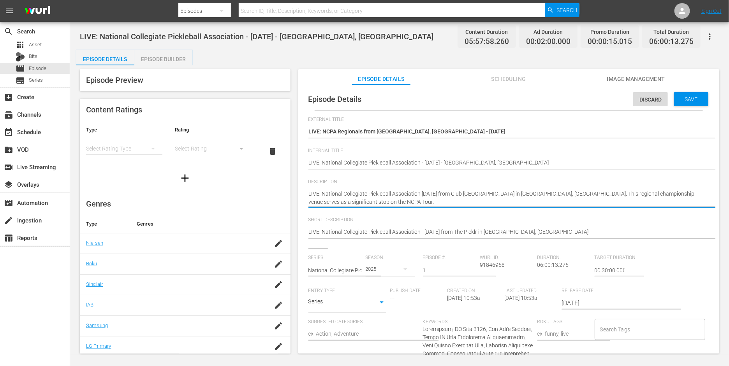
type textarea "LIVE: National Collegiate Pickleball Association 10/12/2025 from Club Picklebal…"
click at [530, 194] on textarea "LIVE: National Collegiate Pickleball Association 10/4/2025 from The Picklr in N…" at bounding box center [506, 198] width 397 height 16
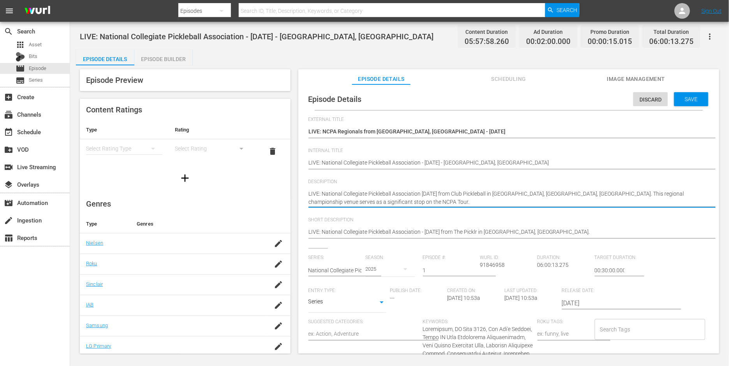
click at [530, 194] on textarea "LIVE: National Collegiate Pickleball Association 10/4/2025 from The Picklr in N…" at bounding box center [506, 198] width 397 height 16
click at [612, 201] on textarea "LIVE: National Collegiate Pickleball Association 10/4/2025 from The Picklr in N…" at bounding box center [506, 198] width 397 height 16
drag, startPoint x: 529, startPoint y: 193, endPoint x: 305, endPoint y: 198, distance: 224.4
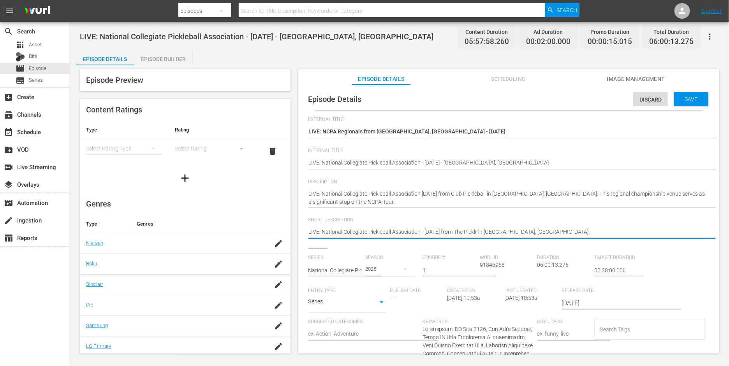
click at [350, 228] on textarea "LIVE: National Collegiate Pickleball Association - 10/4/2025 from The Picklr in…" at bounding box center [506, 232] width 397 height 9
paste textarea "10/12/2025 from Club Pickleball in Orem, UT."
click at [687, 94] on div "Save" at bounding box center [691, 99] width 34 height 14
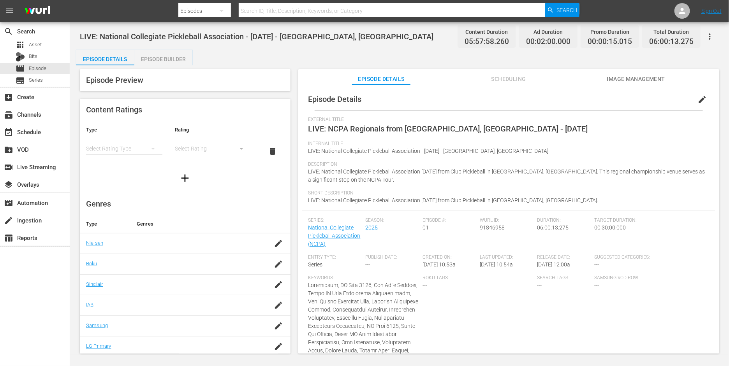
click at [391, 64] on div "Episode Details Episode Builder Episode Preview Content Ratings Type Rating Sel…" at bounding box center [399, 205] width 647 height 310
click at [55, 70] on div "movie Episode" at bounding box center [35, 68] width 70 height 11
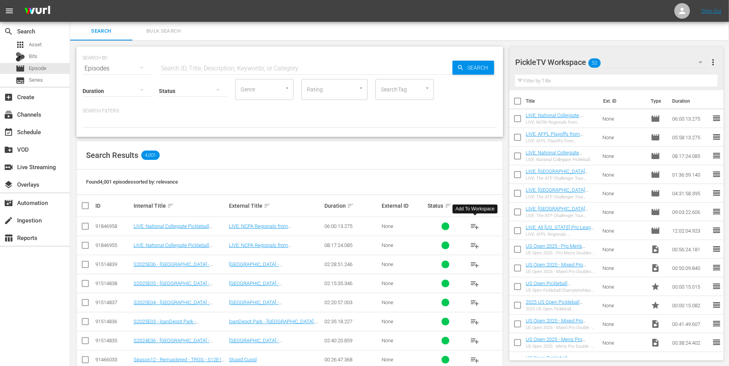
click at [473, 222] on span "playlist_add" at bounding box center [474, 226] width 9 height 9
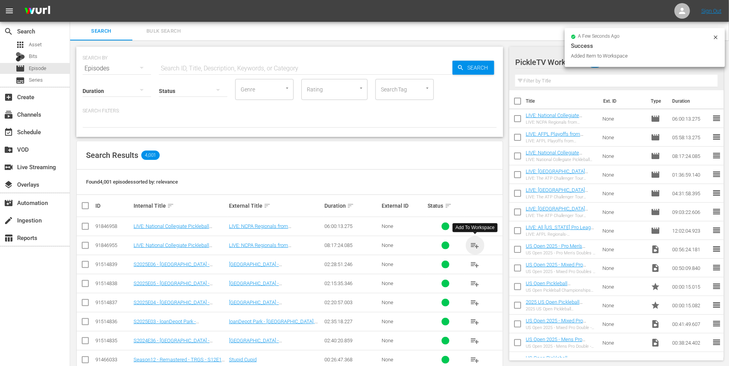
click at [475, 243] on span "playlist_add" at bounding box center [474, 245] width 9 height 9
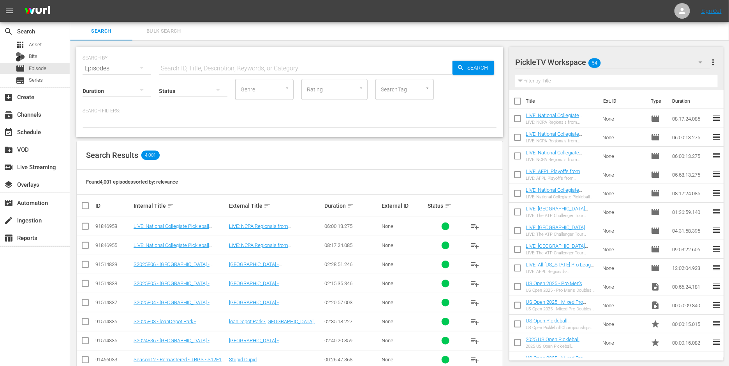
click at [243, 155] on div "Search Results 4,001" at bounding box center [290, 155] width 426 height 28
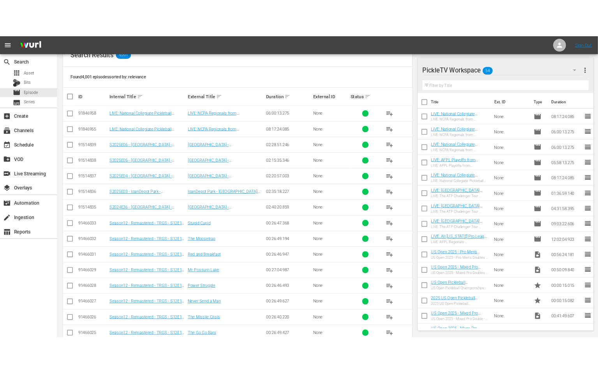
scroll to position [131, 0]
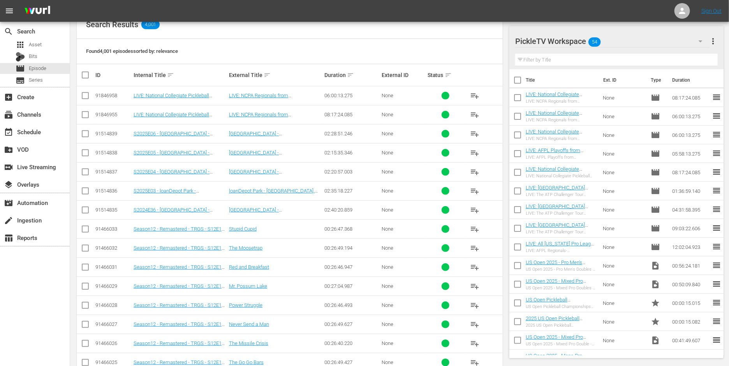
click at [241, 49] on div "Found 4,001 episodes sorted by: relevance" at bounding box center [290, 51] width 426 height 25
click at [219, 49] on div "Found 4,001 episodes sorted by: relevance" at bounding box center [290, 51] width 426 height 25
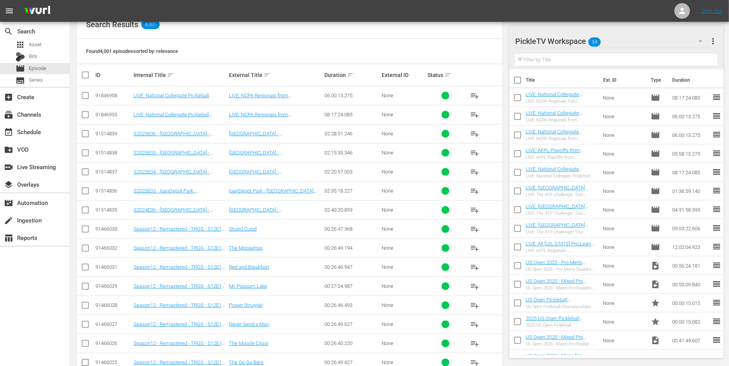
click at [219, 49] on div "Found 4,001 episodes sorted by: relevance" at bounding box center [290, 51] width 426 height 25
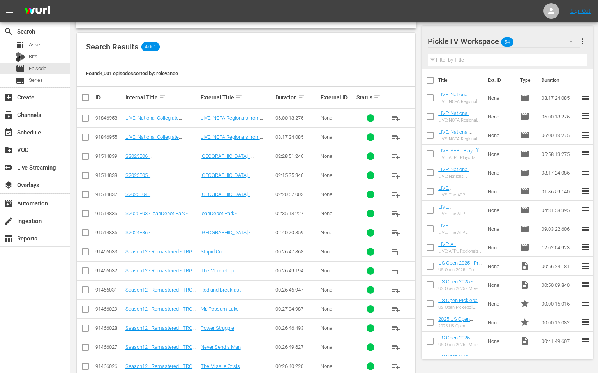
click at [268, 78] on div "Found 4,001 episodes sorted by: relevance" at bounding box center [246, 73] width 338 height 25
drag, startPoint x: 268, startPoint y: 78, endPoint x: 261, endPoint y: 78, distance: 6.2
click at [261, 78] on div "Found 4,001 episodes sorted by: relevance" at bounding box center [246, 73] width 338 height 25
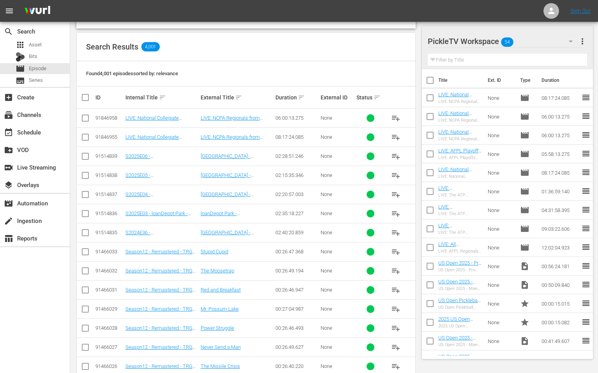
click at [289, 44] on div "Search Results 4,001" at bounding box center [246, 47] width 338 height 28
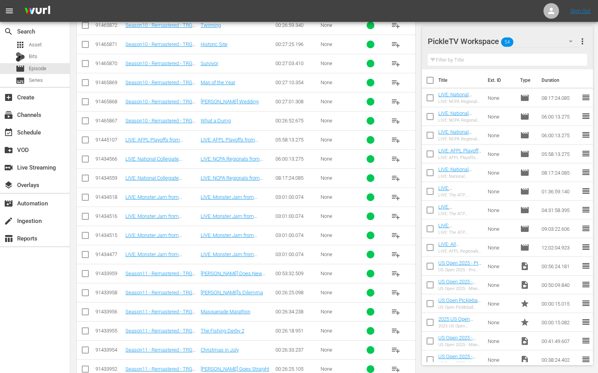
scroll to position [892, 0]
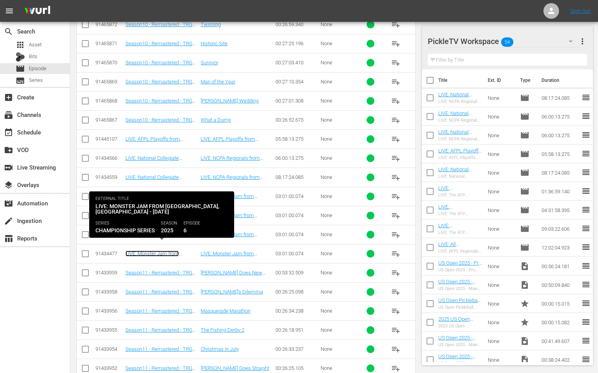
click at [173, 250] on link "LIVE: Monster Jam from Arlington, TX - 10/4/2025" at bounding box center [157, 259] width 65 height 18
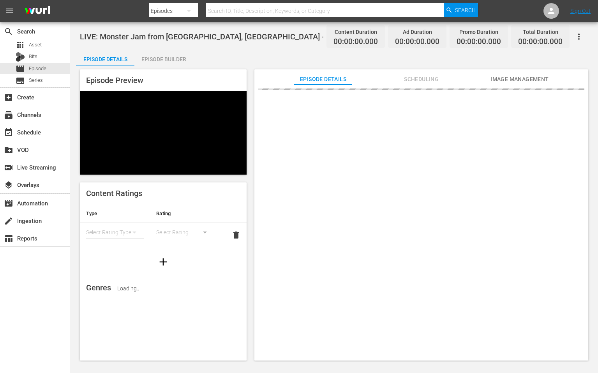
click at [578, 34] on icon "button" at bounding box center [579, 36] width 2 height 6
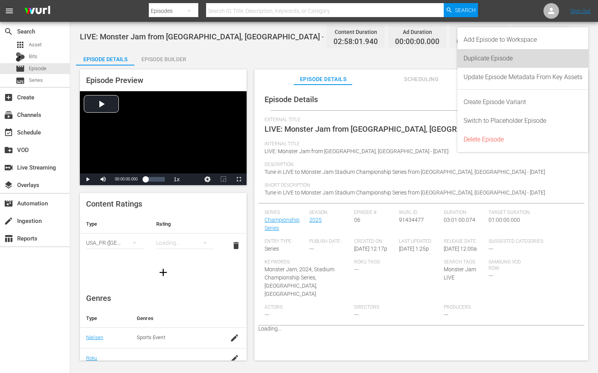
click at [554, 55] on div "Duplicate Episode" at bounding box center [522, 58] width 119 height 19
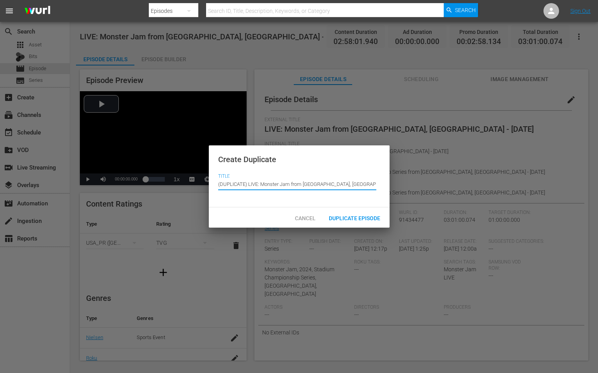
drag, startPoint x: 247, startPoint y: 185, endPoint x: 217, endPoint y: 183, distance: 30.4
click at [217, 183] on div "Create Duplicate Title Episode Title (DUPLICATE) LIVE: Monster Jam from Arlingt…" at bounding box center [299, 176] width 181 height 62
drag, startPoint x: 275, startPoint y: 184, endPoint x: 301, endPoint y: 183, distance: 26.9
click at [301, 183] on input "LIVE: Monster Jam from Arlington, TX - 10/4/2025" at bounding box center [297, 183] width 158 height 19
paste input "Syracuse, NY"
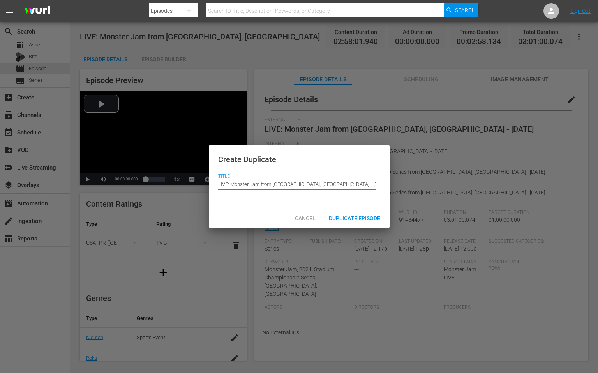
click at [317, 183] on input "LIVE: Monster Jam from Syracuse, NY - 10/4/2025" at bounding box center [297, 183] width 158 height 19
click at [350, 218] on span "Duplicate Episode" at bounding box center [354, 218] width 64 height 6
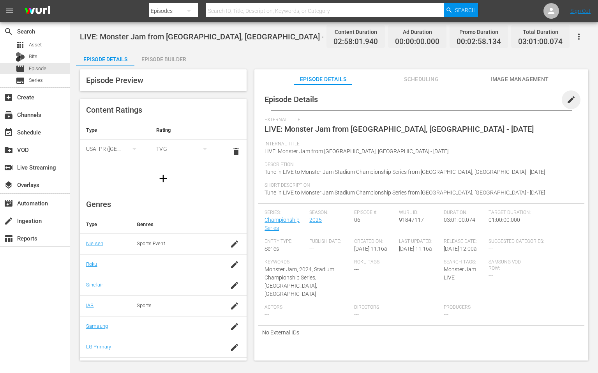
click at [566, 101] on span "edit" at bounding box center [570, 99] width 9 height 9
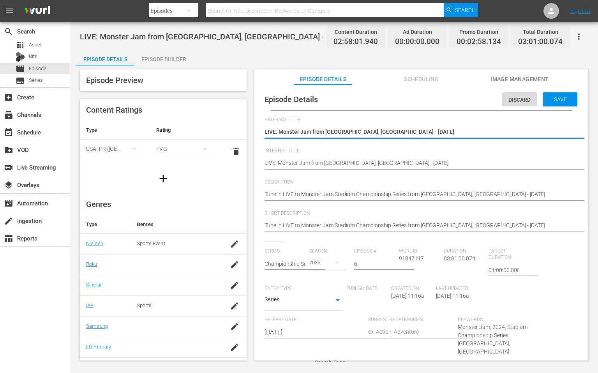
click at [328, 132] on textarea "LIVE: Monster Jam from Syracuse, NY - 10/11/2025" at bounding box center [419, 132] width 310 height 9
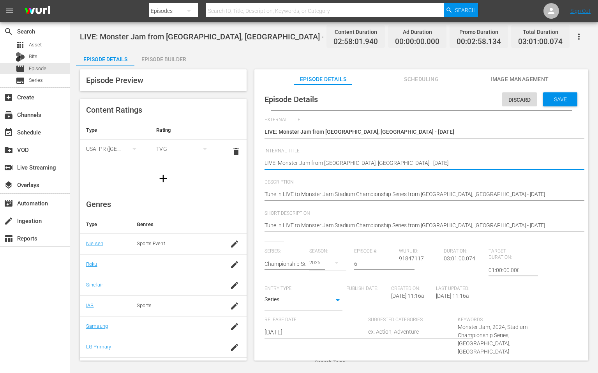
click at [317, 162] on textarea "LIVE: Monster Jam from Arlington, TX - 10/4/2025" at bounding box center [419, 163] width 310 height 9
paste textarea "Syracuse, NY - 10/11"
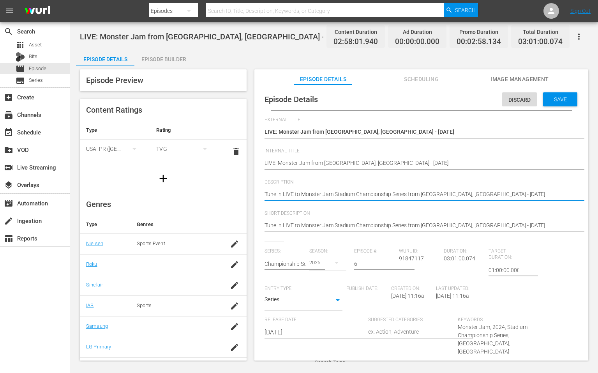
click at [432, 195] on textarea "Tune in LIVE to Monster Jam Stadium Championship Series from Arlington, TX - 10…" at bounding box center [419, 194] width 310 height 9
click at [449, 194] on textarea "Tune in LIVE to Monster Jam Stadium Championship Series from Arlington, TX - 10…" at bounding box center [419, 194] width 310 height 9
click at [467, 193] on textarea "Tune in LIVE to Monster Jam Stadium Championship Series from Arlington, TX - 10…" at bounding box center [419, 194] width 310 height 9
drag, startPoint x: 495, startPoint y: 193, endPoint x: 264, endPoint y: 194, distance: 231.7
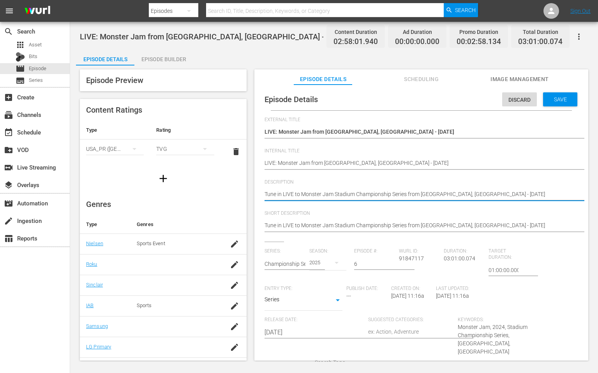
click at [264, 194] on div "Episode Details Discard Save External Title LIVE: Monster Jam from Syracuse, NY…" at bounding box center [421, 264] width 326 height 352
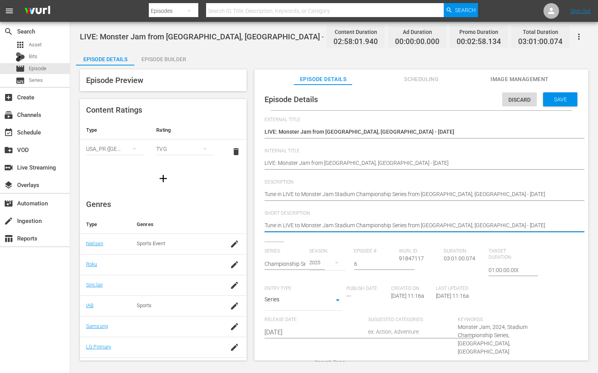
click at [267, 227] on textarea "Tune in LIVE to Monster Jam Stadium Championship Series from Arlington, TX - 10…" at bounding box center [419, 225] width 310 height 9
paste textarea "Syracuse, NY - 10/11"
click at [548, 101] on span "Save" at bounding box center [560, 99] width 25 height 6
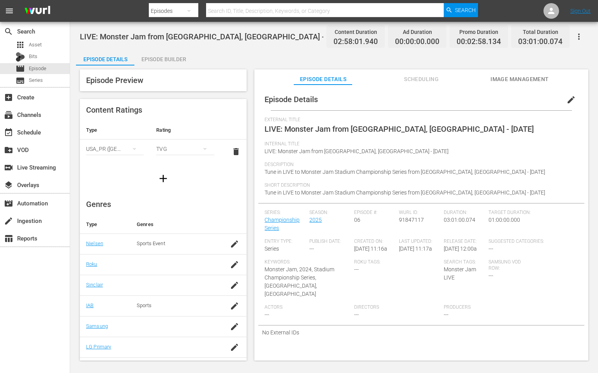
click at [567, 100] on span "edit" at bounding box center [570, 99] width 9 height 9
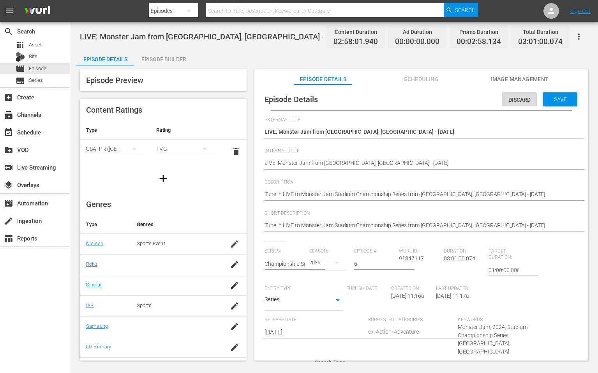
click at [306, 58] on div "Episode Details Episode Builder Episode Preview Content Ratings Type Rating Sel…" at bounding box center [334, 208] width 516 height 317
click at [493, 79] on span "Image Management" at bounding box center [519, 79] width 58 height 10
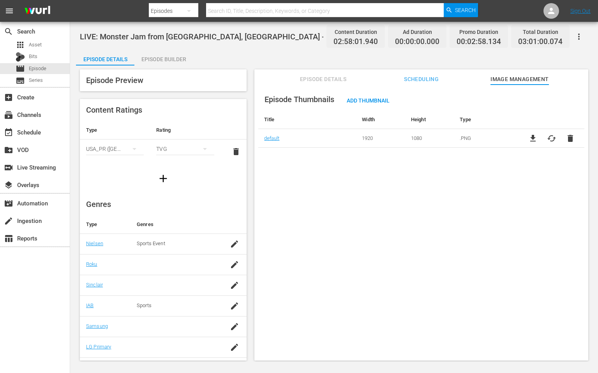
click at [235, 48] on div "LIVE: Monster Jam from Syracuse, NY - 10/11/2025 Content Duration 02:58:01.940 …" at bounding box center [334, 192] width 528 height 340
click at [379, 99] on span "Add Thumbnail" at bounding box center [367, 100] width 55 height 6
click at [375, 102] on span "Add Thumbnail" at bounding box center [367, 100] width 55 height 6
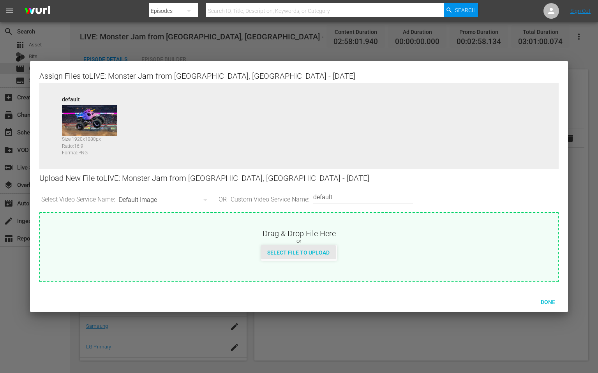
click at [282, 255] on span "Select File to Upload" at bounding box center [298, 252] width 75 height 6
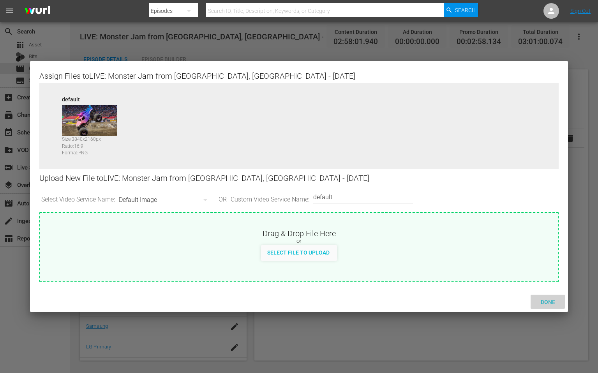
click at [550, 302] on span "Done" at bounding box center [547, 302] width 27 height 6
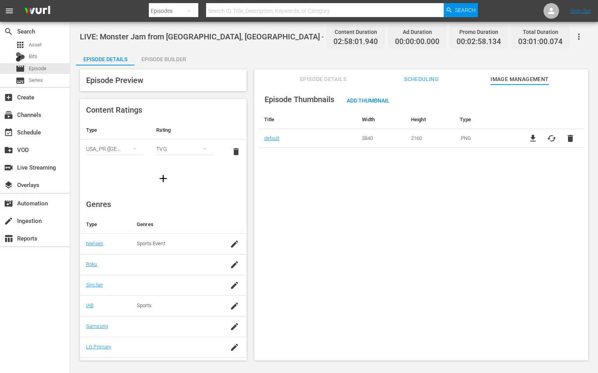
click at [292, 48] on div "LIVE: Monster Jam from Syracuse, NY - 10/11/2025 Content Duration 02:58:01.940 …" at bounding box center [334, 192] width 528 height 340
click at [180, 59] on div "Episode Builder" at bounding box center [163, 59] width 58 height 19
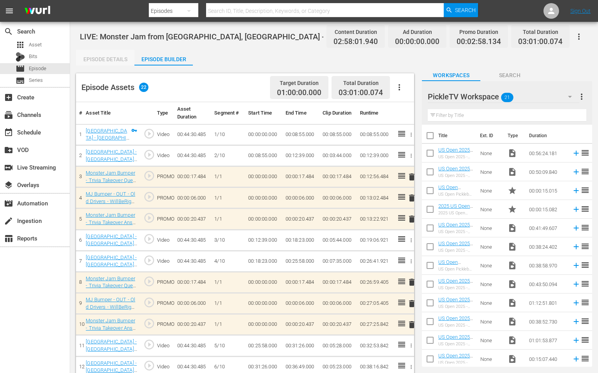
click at [121, 60] on div "Episode Details" at bounding box center [105, 59] width 58 height 19
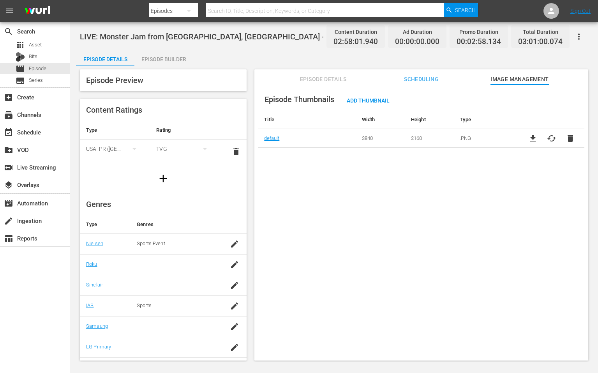
click at [269, 52] on div "Episode Details Episode Builder Episode Preview Content Ratings Type Rating Sel…" at bounding box center [334, 208] width 516 height 317
click at [269, 63] on div "Episode Details Episode Builder Episode Preview Content Ratings Type Rating Sel…" at bounding box center [334, 208] width 516 height 317
click at [260, 56] on div "Episode Details Episode Builder Episode Preview Content Ratings Type Rating Sel…" at bounding box center [334, 207] width 516 height 315
click at [46, 138] on div "event_available Schedule" at bounding box center [35, 132] width 70 height 16
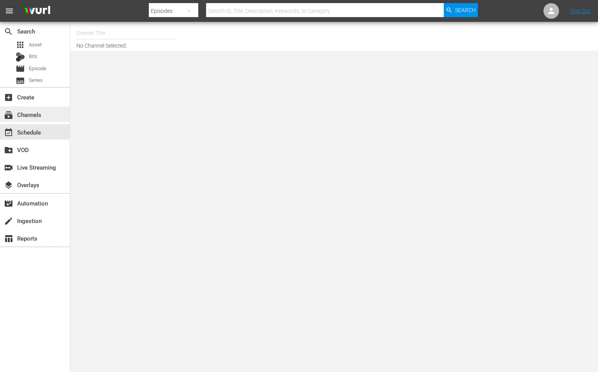
click at [47, 121] on div "subscriptions Channels" at bounding box center [35, 114] width 70 height 16
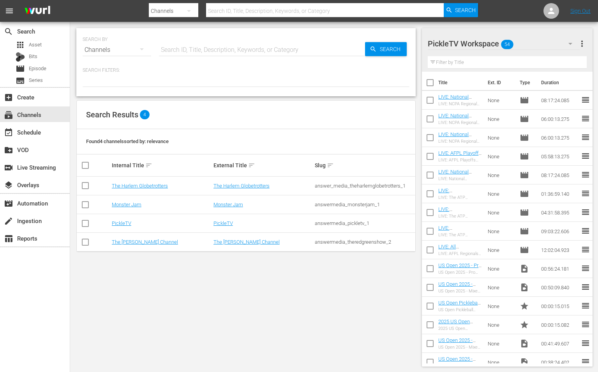
click at [362, 279] on div "SEARCH BY Search By Channels Search ID, Title, Description, Keywords, or Catego…" at bounding box center [246, 197] width 352 height 350
click at [62, 135] on div "event_available Schedule" at bounding box center [35, 132] width 70 height 16
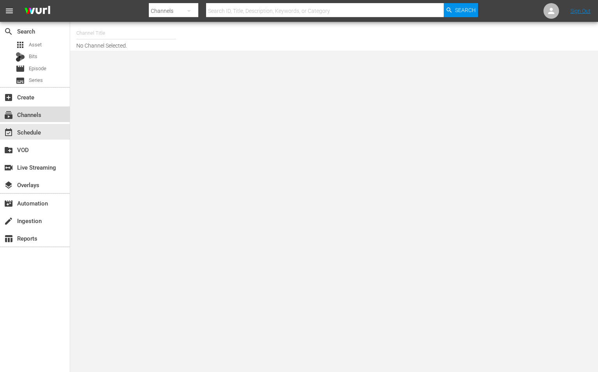
click at [53, 114] on div "subscriptions Channels" at bounding box center [35, 114] width 70 height 16
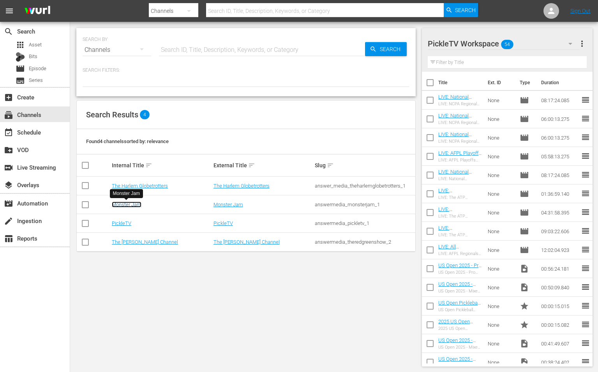
click at [132, 204] on link "Monster Jam" at bounding box center [127, 204] width 30 height 6
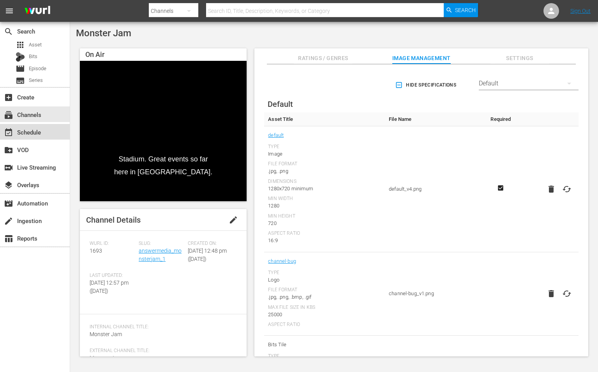
click at [33, 132] on div "event_available Schedule" at bounding box center [22, 130] width 44 height 7
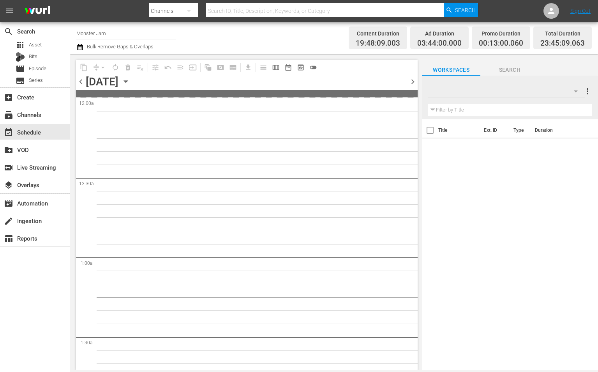
click at [412, 81] on span "chevron_right" at bounding box center [413, 82] width 10 height 10
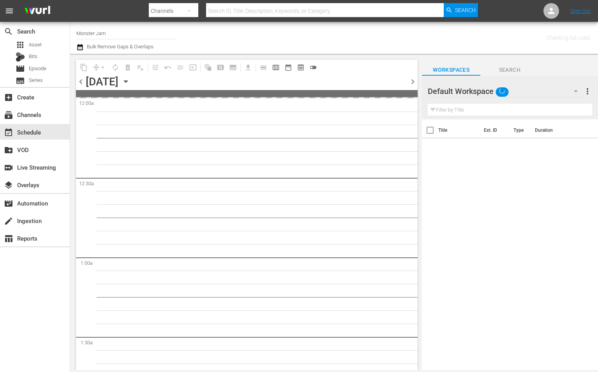
click at [412, 81] on span "chevron_right" at bounding box center [413, 82] width 10 height 10
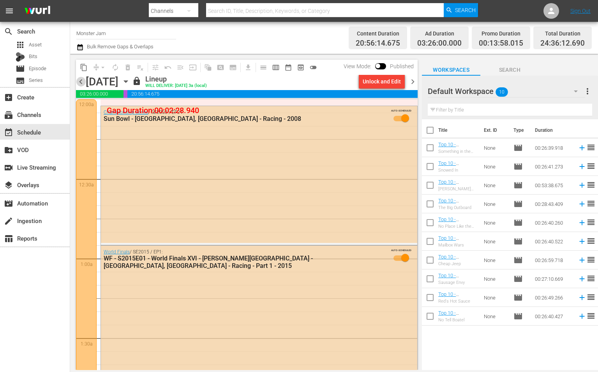
click at [83, 83] on span "chevron_left" at bounding box center [81, 82] width 10 height 10
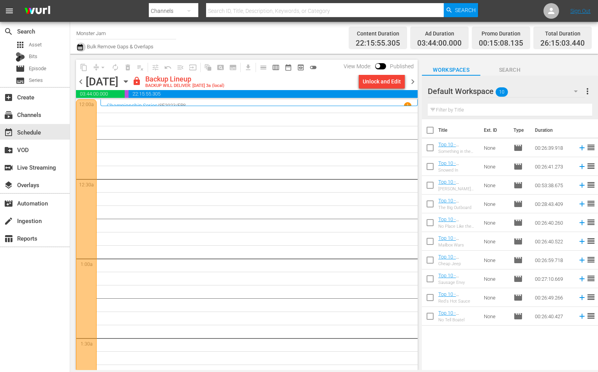
click at [78, 46] on icon "button" at bounding box center [79, 47] width 5 height 6
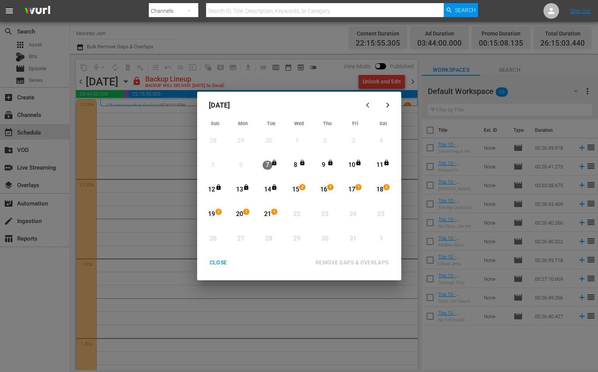
click at [218, 261] on div "CLOSE" at bounding box center [218, 262] width 30 height 10
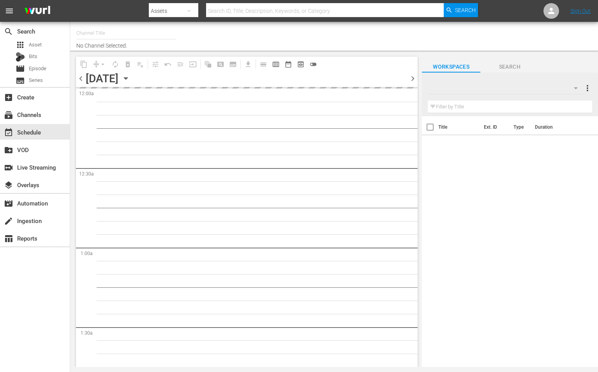
type input "Monster Jam (1693)"
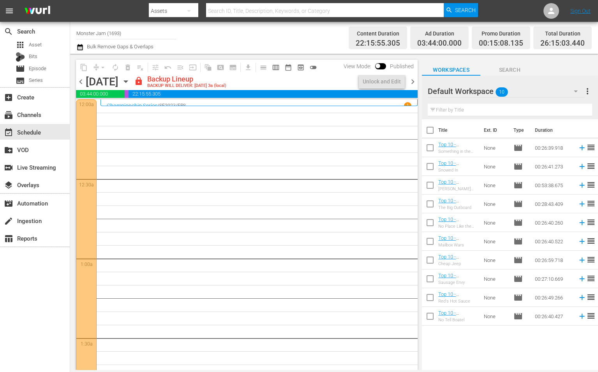
click at [81, 81] on span "chevron_left" at bounding box center [81, 82] width 10 height 10
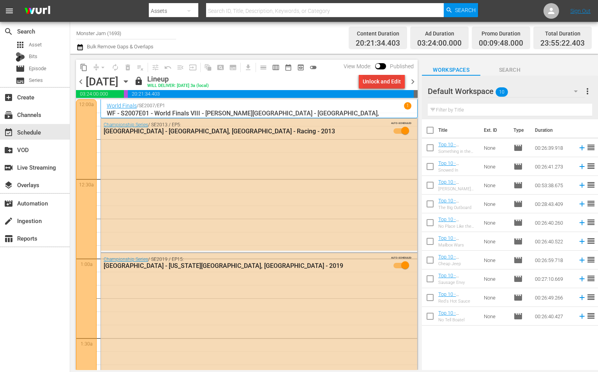
click at [393, 80] on div "Unlock and Edit" at bounding box center [382, 81] width 38 height 14
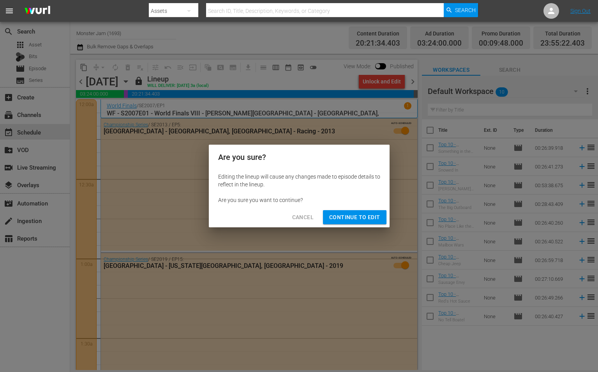
click at [357, 212] on span "Continue to Edit" at bounding box center [354, 217] width 51 height 10
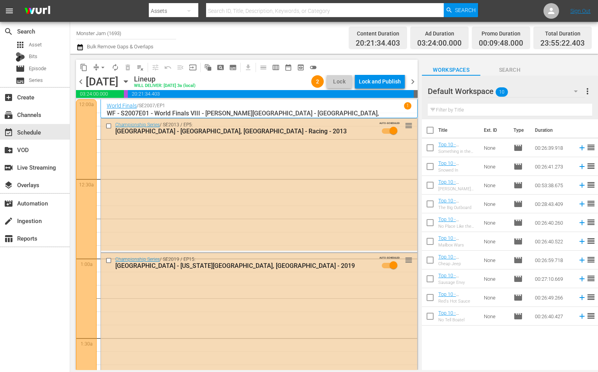
click at [80, 41] on input "Monster Jam (1693)" at bounding box center [126, 33] width 100 height 19
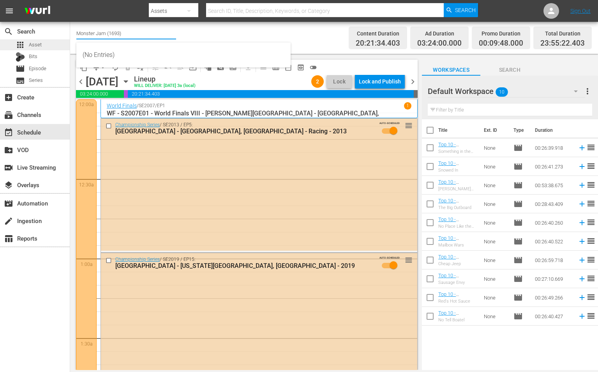
click at [69, 42] on div "apps Asset" at bounding box center [35, 44] width 70 height 11
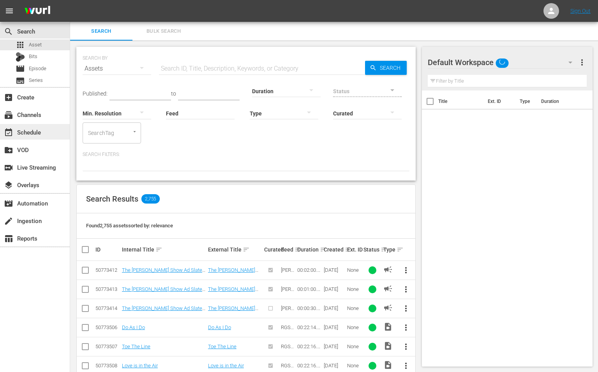
click at [36, 130] on div "event_available Schedule" at bounding box center [22, 130] width 44 height 7
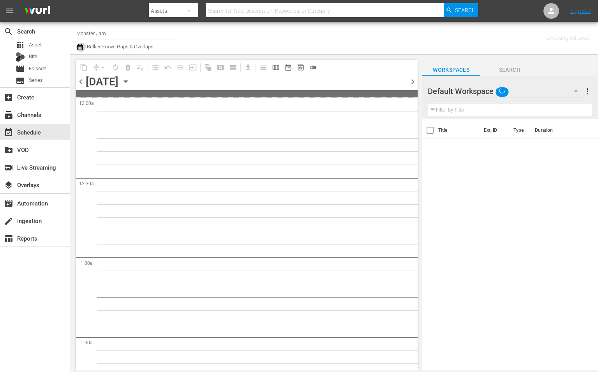
click at [78, 48] on icon "button" at bounding box center [79, 46] width 7 height 9
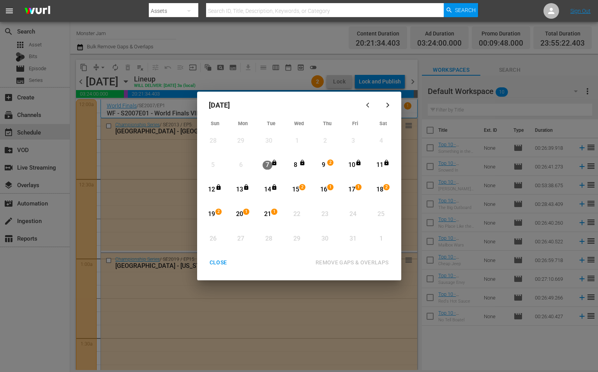
click at [322, 164] on div "9" at bounding box center [324, 164] width 10 height 9
click at [267, 212] on div "21" at bounding box center [267, 214] width 10 height 9
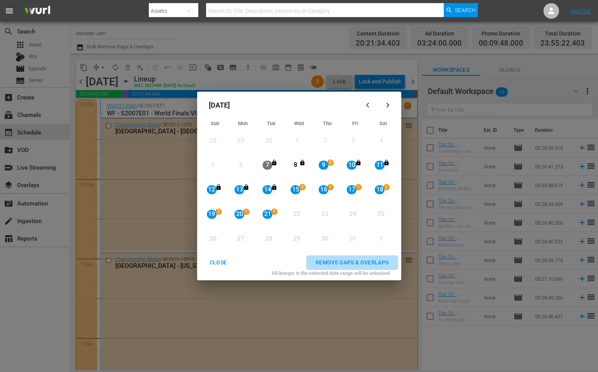
click at [338, 263] on div "REMOVE GAPS & OVERLAPS" at bounding box center [352, 262] width 86 height 10
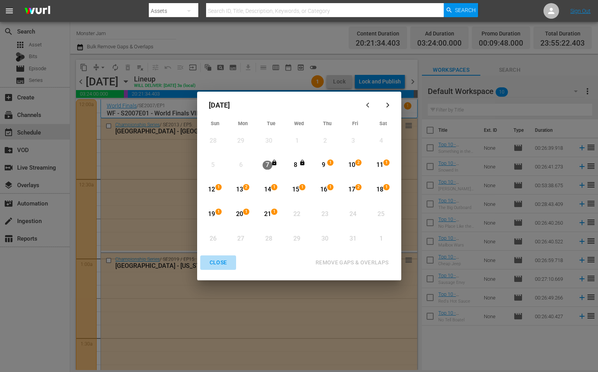
click at [222, 262] on div "CLOSE" at bounding box center [218, 262] width 30 height 10
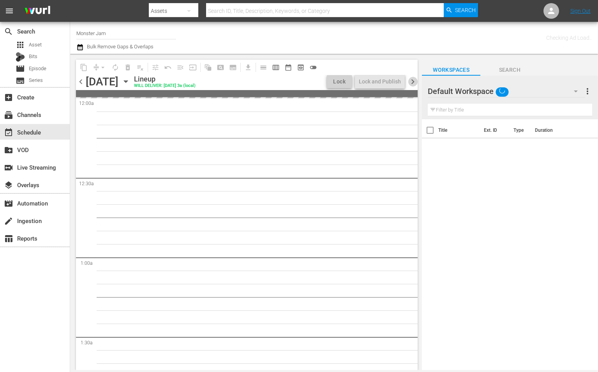
click at [415, 83] on span "chevron_right" at bounding box center [413, 82] width 10 height 10
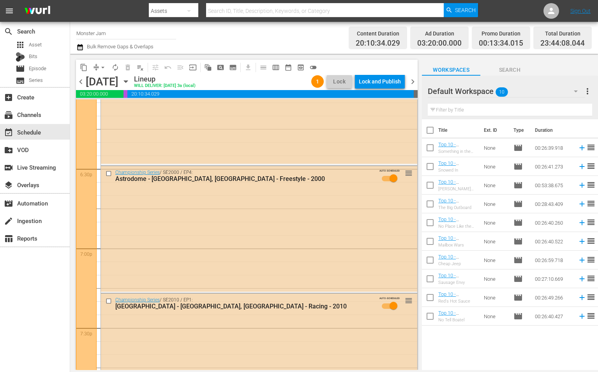
scroll to position [2859, 0]
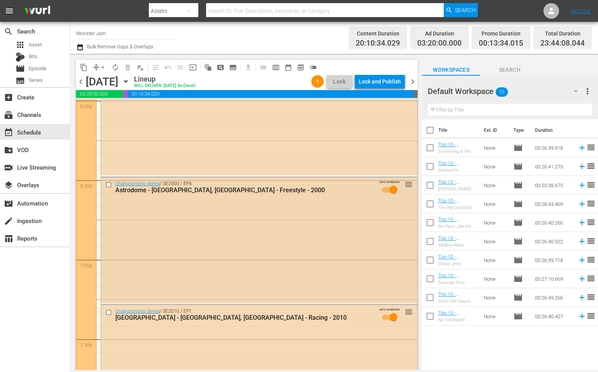
click at [110, 185] on input "checkbox" at bounding box center [110, 184] width 8 height 7
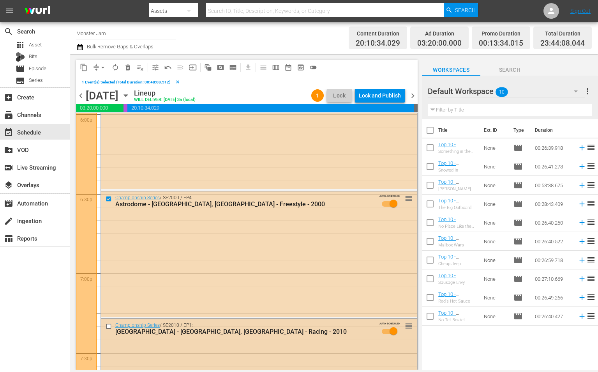
click at [110, 325] on input "checkbox" at bounding box center [110, 326] width 8 height 7
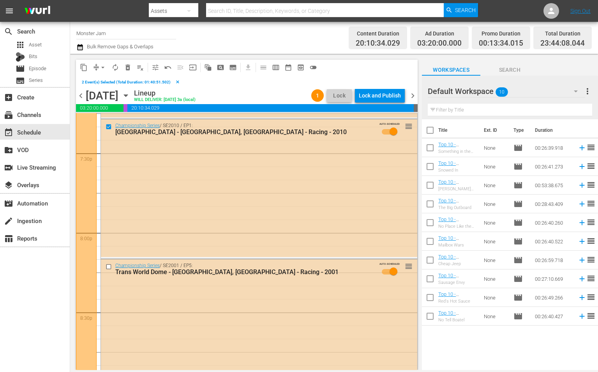
scroll to position [3069, 0]
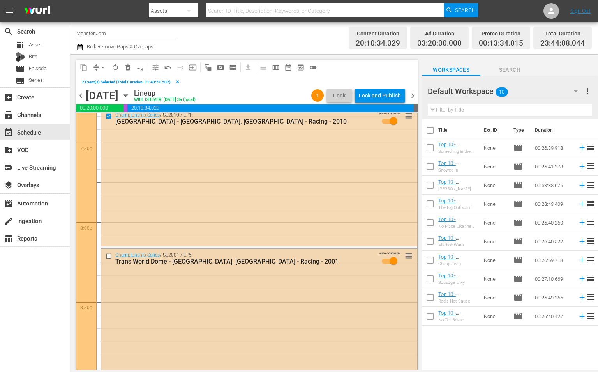
click at [107, 254] on input "checkbox" at bounding box center [110, 255] width 8 height 7
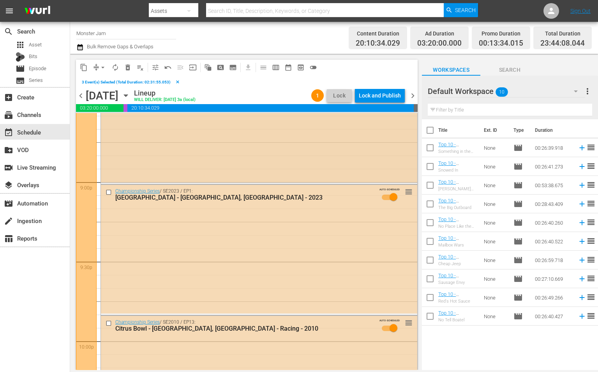
scroll to position [3289, 0]
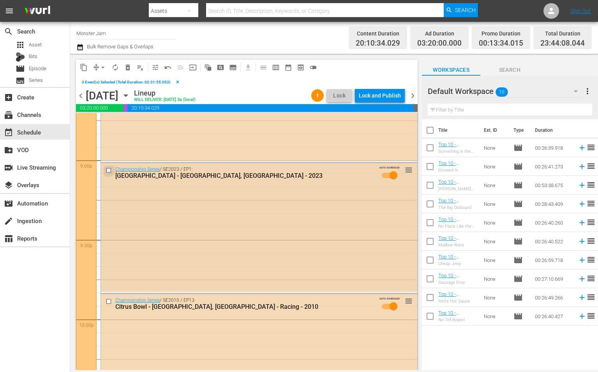
click at [107, 169] on input "checkbox" at bounding box center [110, 170] width 8 height 7
click at [129, 68] on span "delete_forever_outlined" at bounding box center [128, 67] width 8 height 8
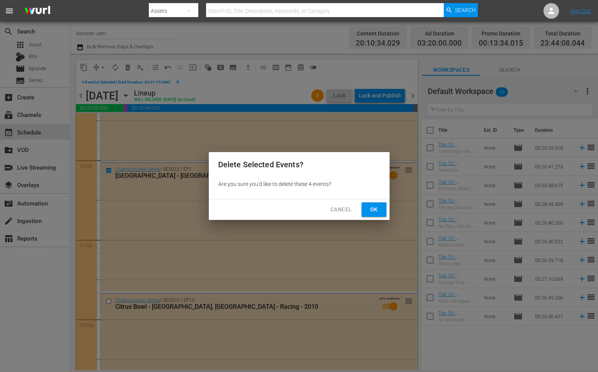
click at [375, 212] on span "Ok" at bounding box center [374, 209] width 12 height 10
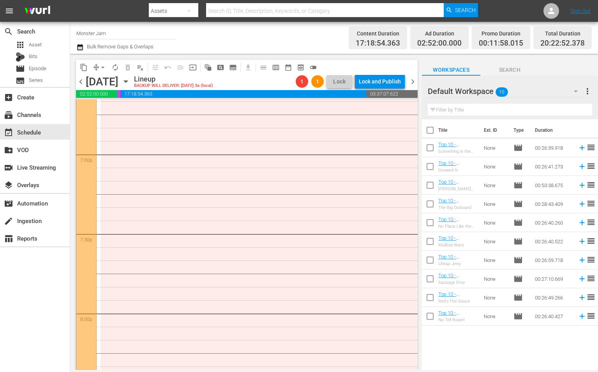
scroll to position [2937, 0]
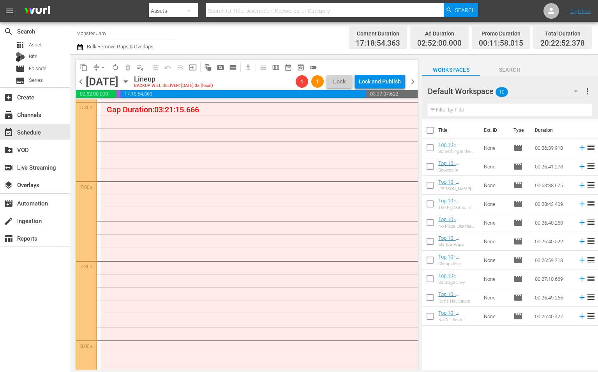
click at [519, 90] on div "Default Workspace 10" at bounding box center [506, 91] width 157 height 22
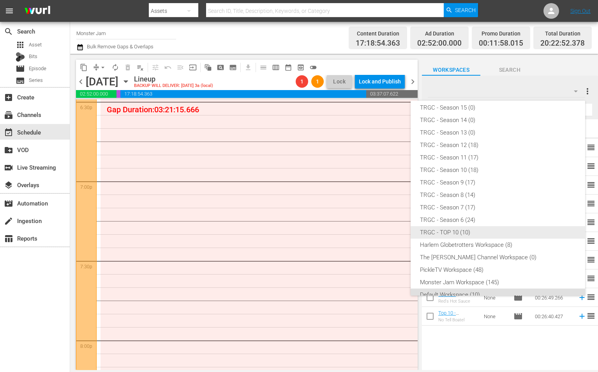
scroll to position [55, 0]
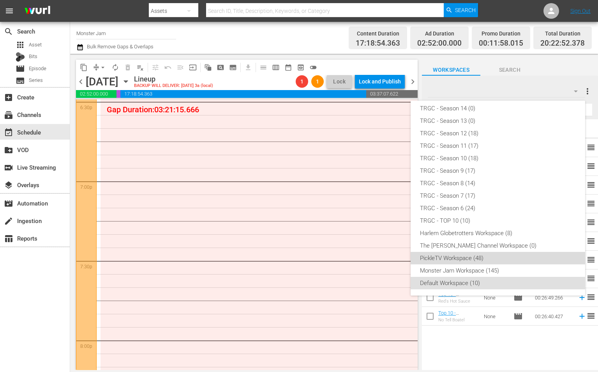
click at [482, 255] on div "PickleTV Workspace (48)" at bounding box center [498, 258] width 156 height 12
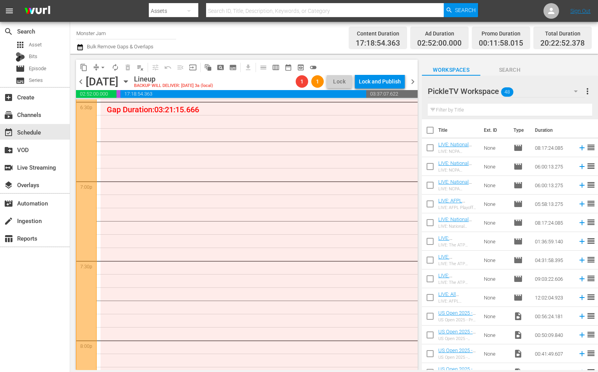
click at [521, 93] on div "PickleTV Workspace 48" at bounding box center [506, 91] width 157 height 22
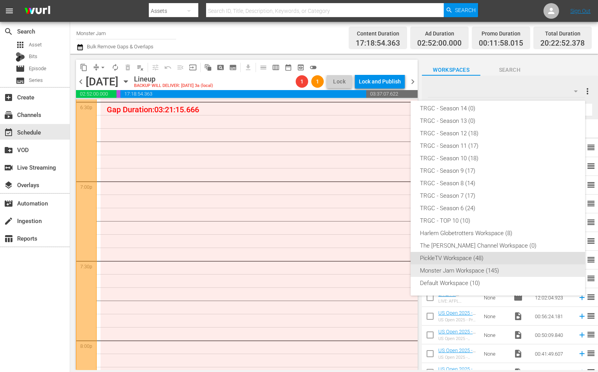
click at [488, 266] on div "Monster Jam Workspace (145)" at bounding box center [498, 270] width 156 height 12
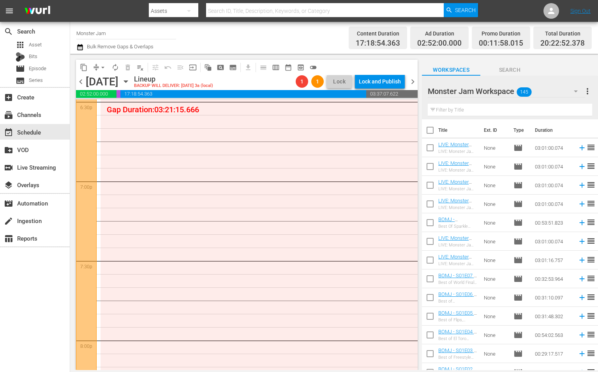
click at [307, 48] on div "Channel Title Monster Jam Bulk Remove Gaps & Overlaps" at bounding box center [210, 38] width 269 height 28
click at [47, 64] on div "movie Episode" at bounding box center [35, 68] width 70 height 11
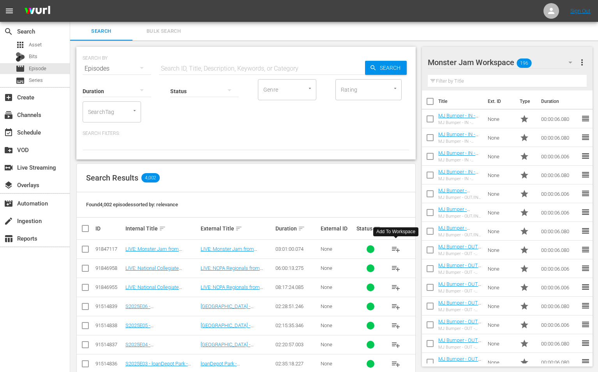
click at [396, 248] on span "playlist_add" at bounding box center [395, 248] width 9 height 9
click at [42, 130] on div "event_available Schedule" at bounding box center [22, 130] width 44 height 7
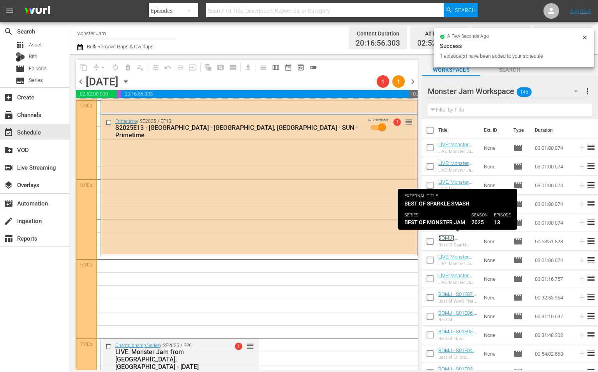
scroll to position [2776, 0]
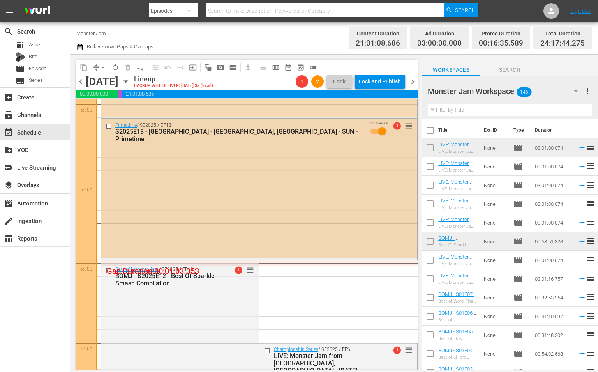
click at [110, 126] on input "checkbox" at bounding box center [110, 126] width 8 height 7
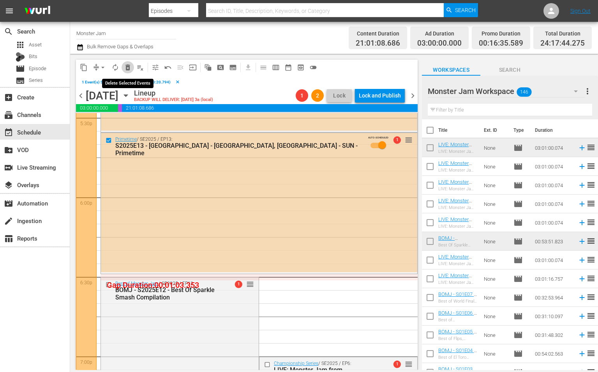
click at [127, 69] on span "delete_forever_outlined" at bounding box center [128, 67] width 8 height 8
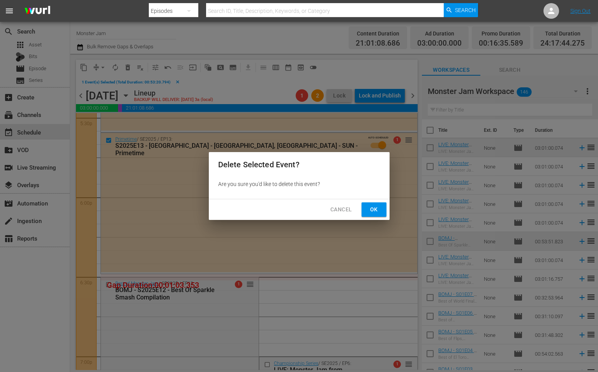
click at [377, 211] on span "Ok" at bounding box center [374, 209] width 12 height 10
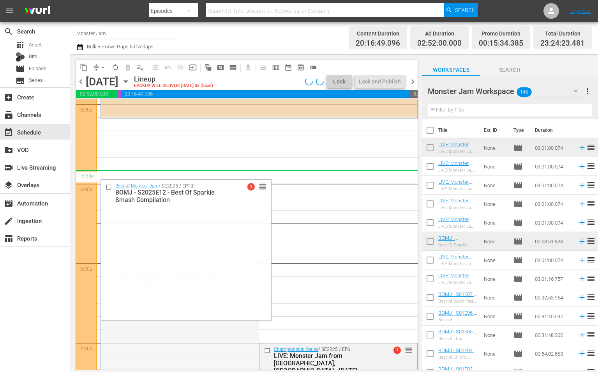
drag, startPoint x: 254, startPoint y: 269, endPoint x: 292, endPoint y: 180, distance: 97.0
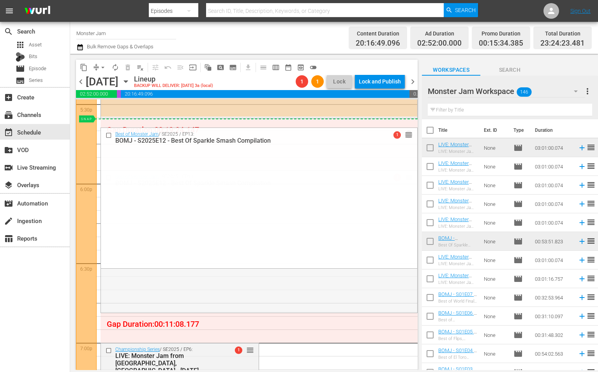
drag, startPoint x: 410, startPoint y: 175, endPoint x: 409, endPoint y: 120, distance: 55.3
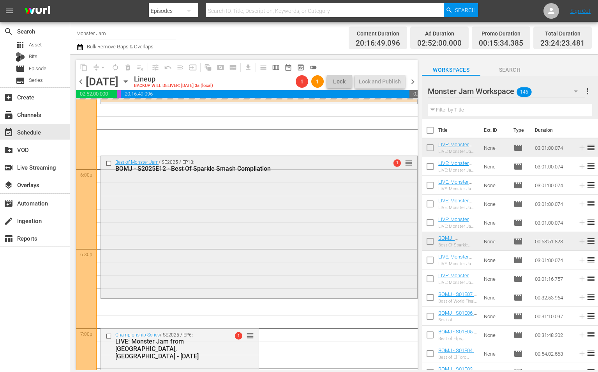
scroll to position [2789, 0]
